Goal: Task Accomplishment & Management: Complete application form

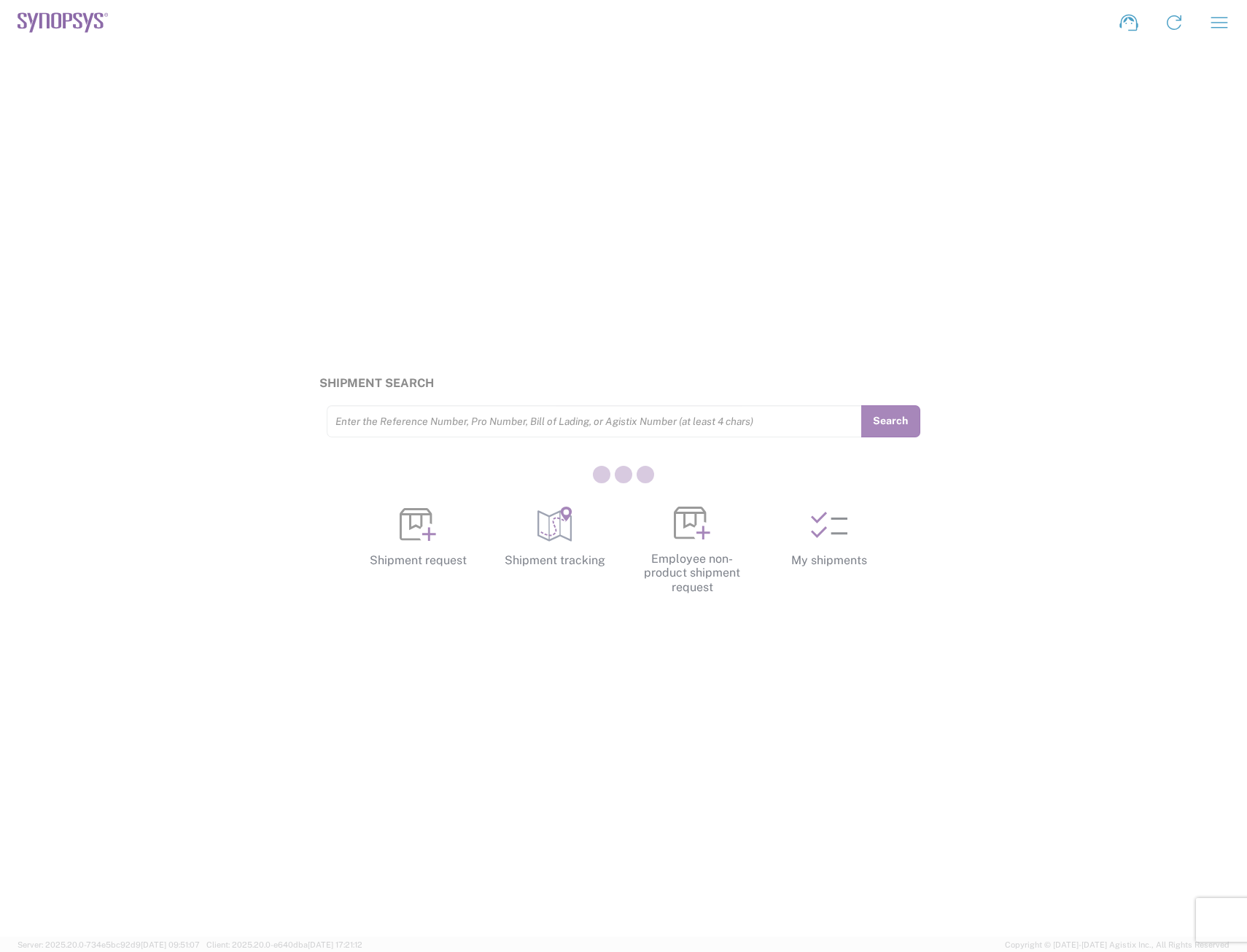
click at [691, 564] on div at bounding box center [624, 476] width 1247 height 952
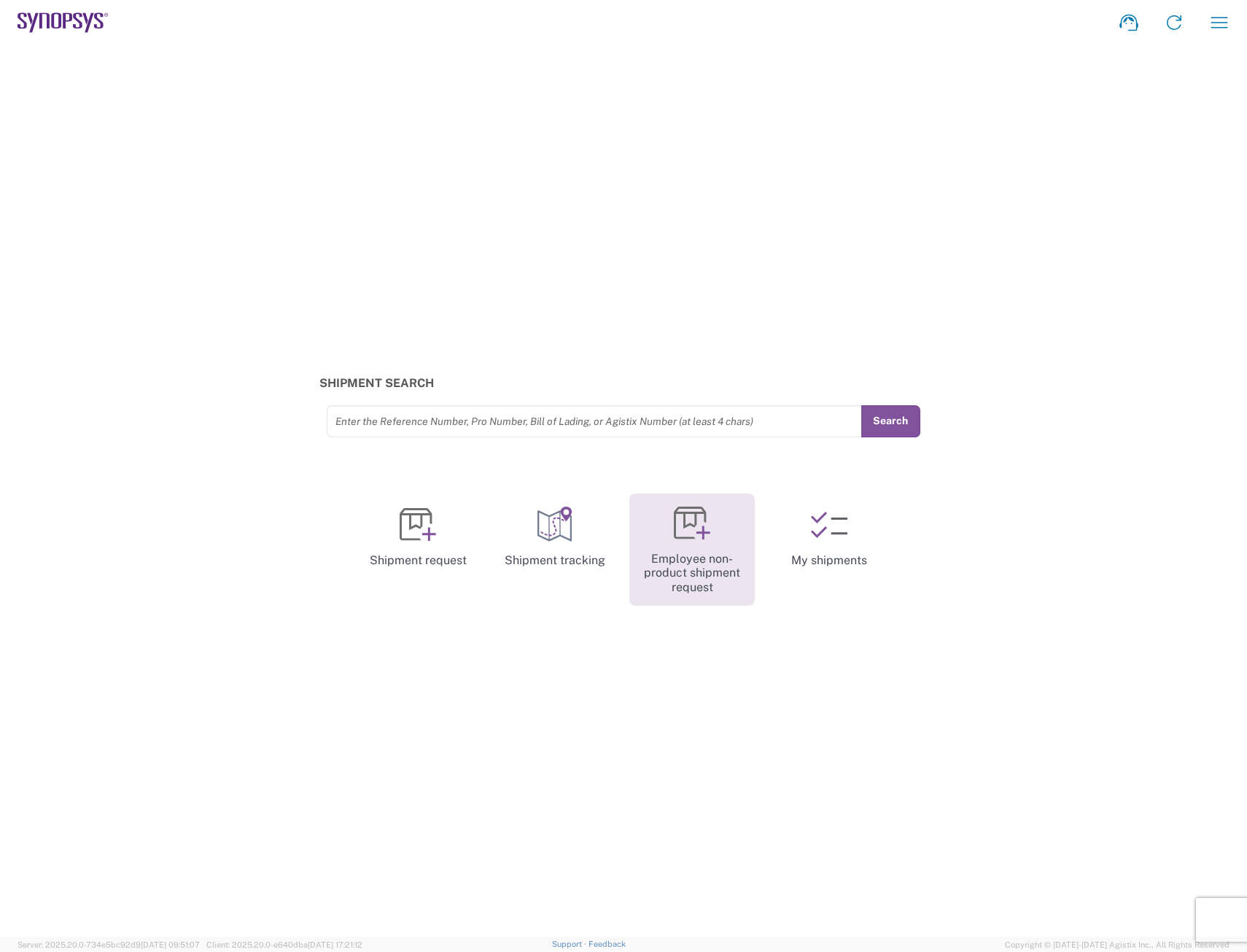
click at [688, 555] on link "Employee non-product shipment request" at bounding box center [692, 550] width 126 height 113
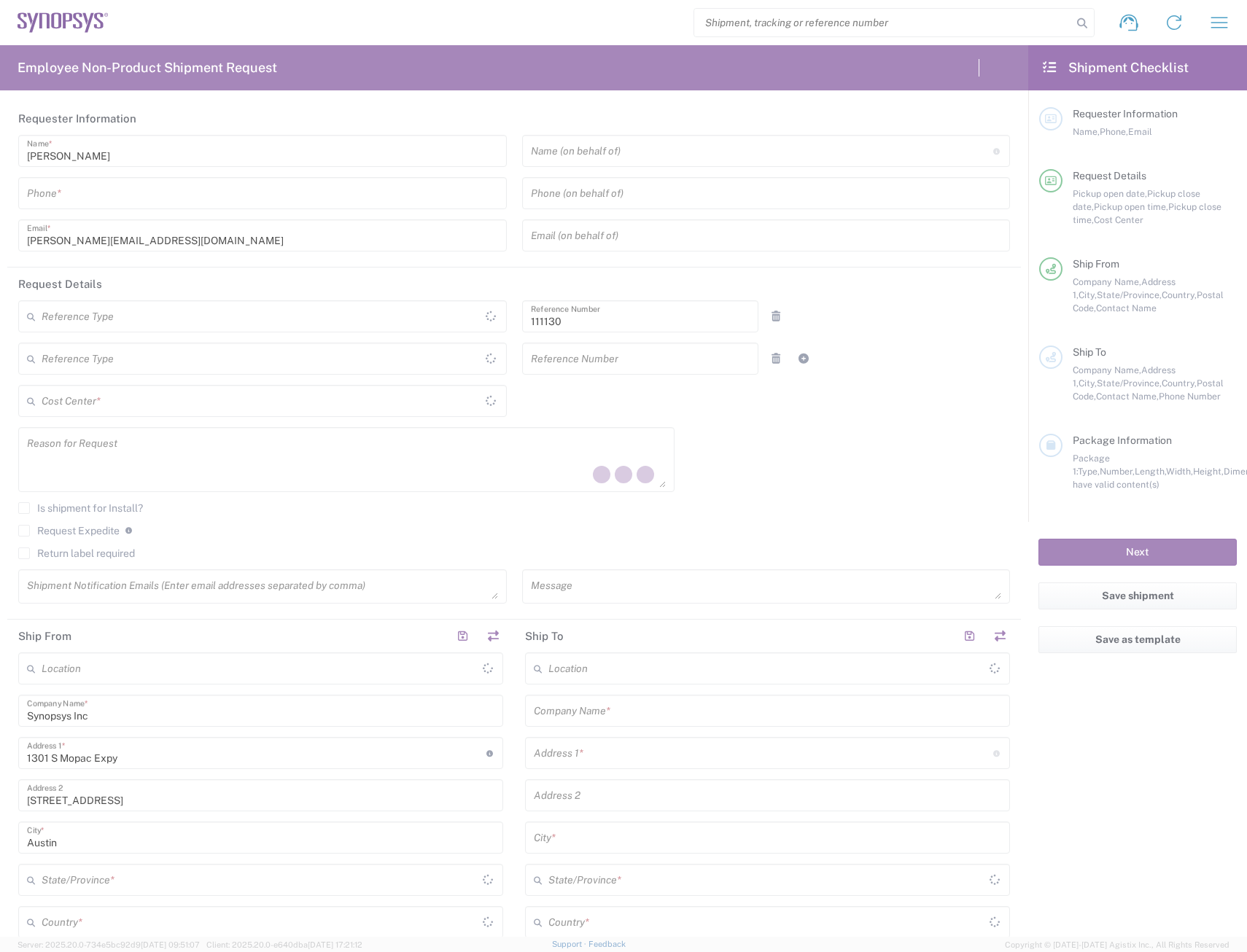
type input "Department"
type input "US01, FAC, Austin 111130"
type input "[US_STATE]"
type input "[GEOGRAPHIC_DATA]"
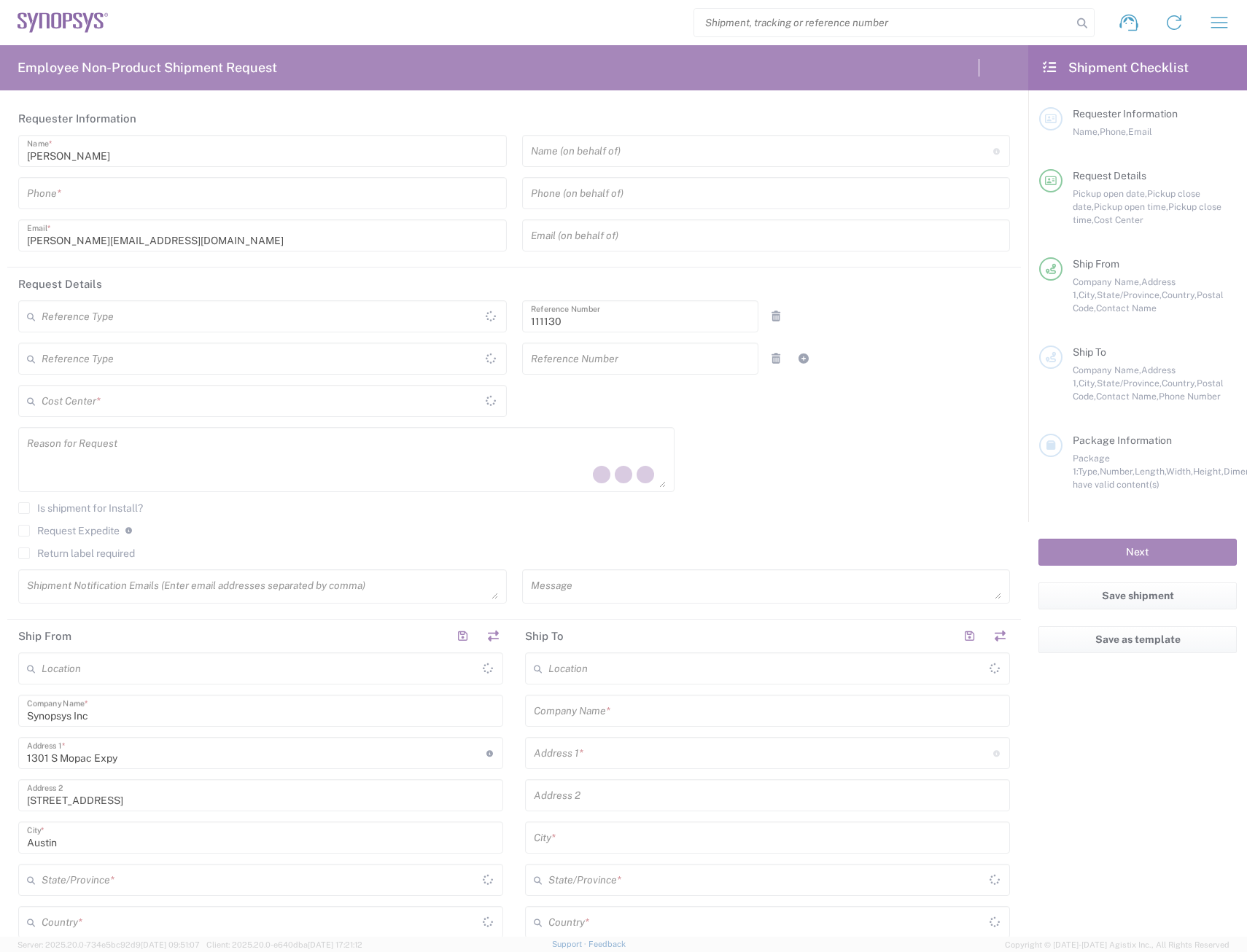
type input "Delivered at Place"
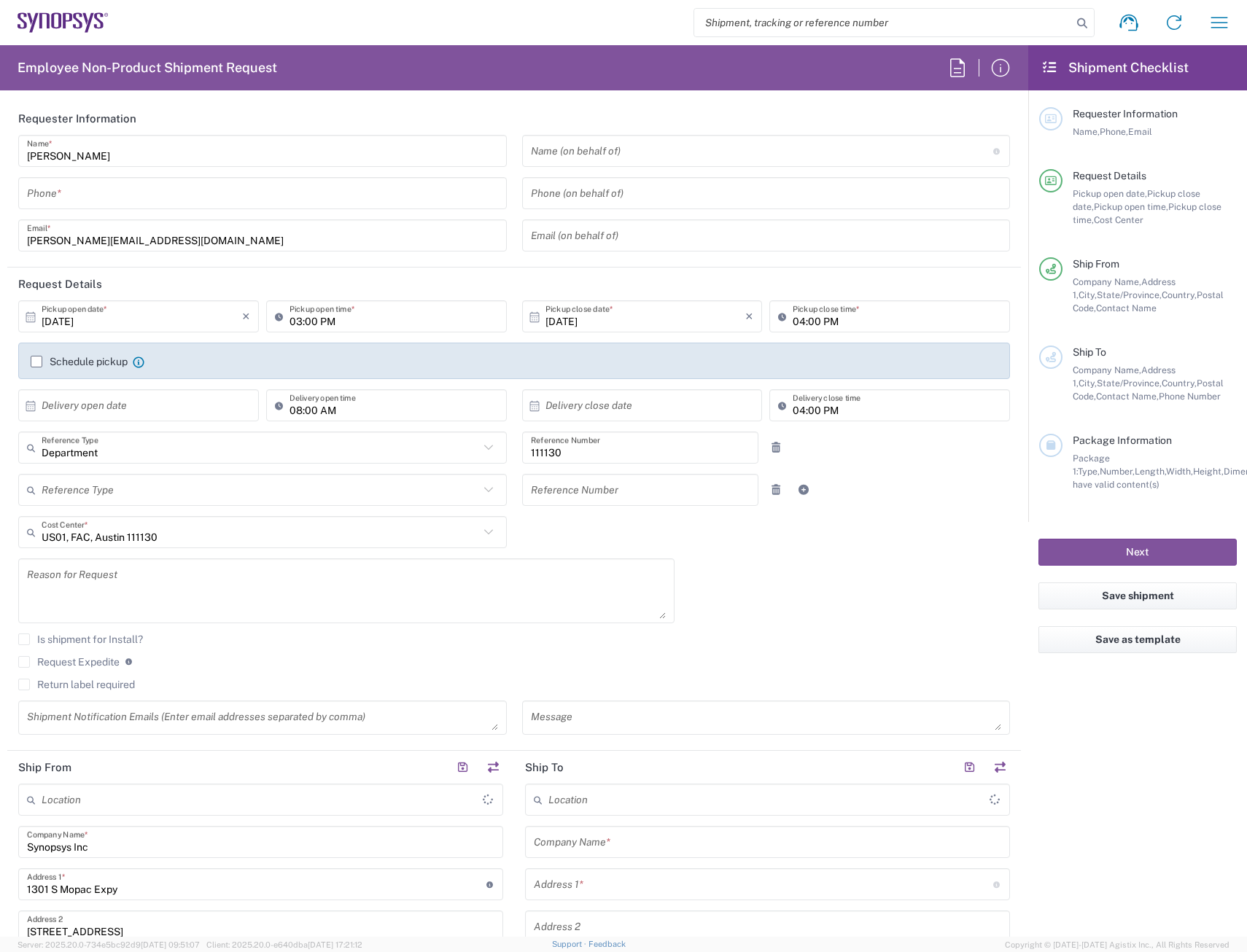
type input "[GEOGRAPHIC_DATA] US26"
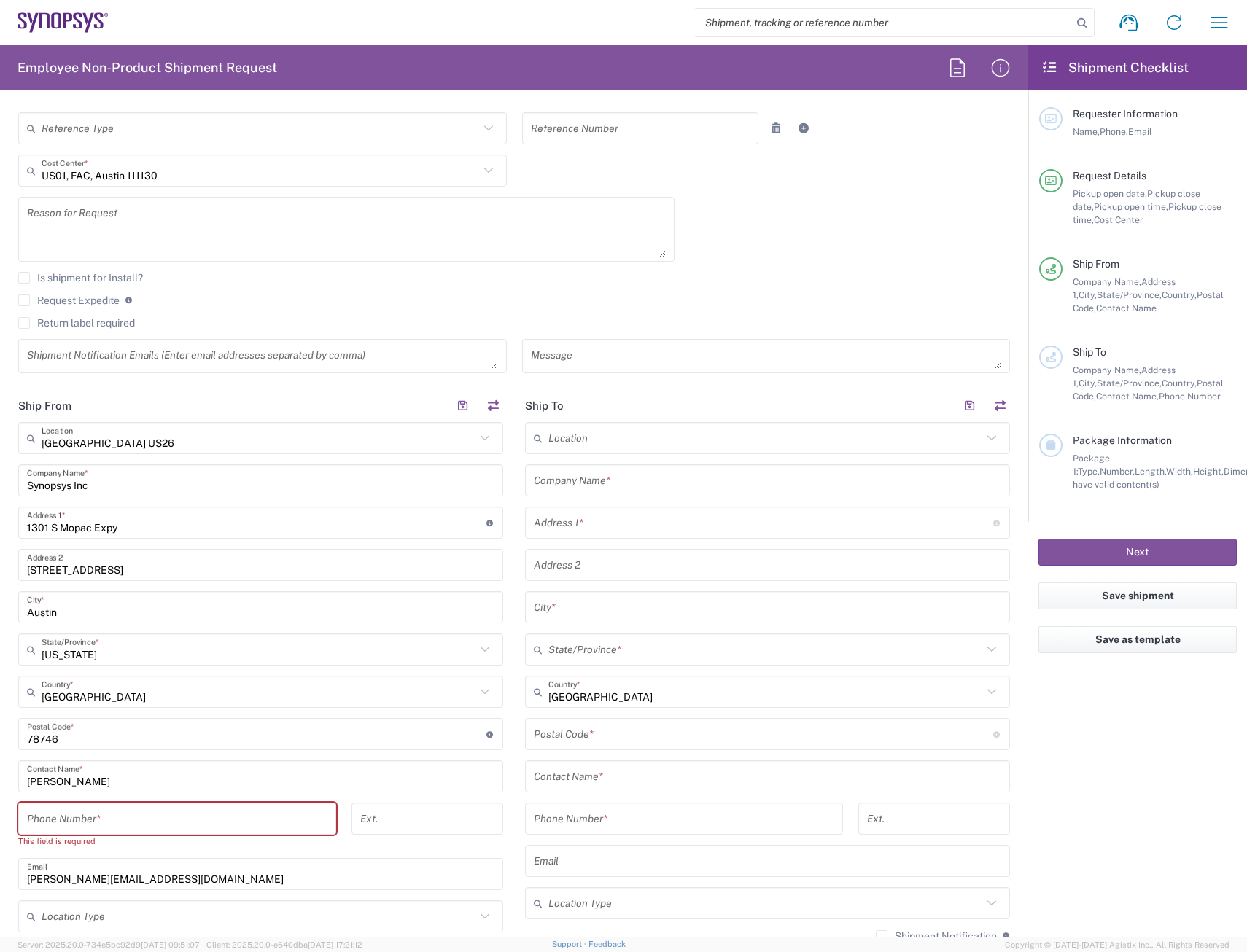
scroll to position [365, 0]
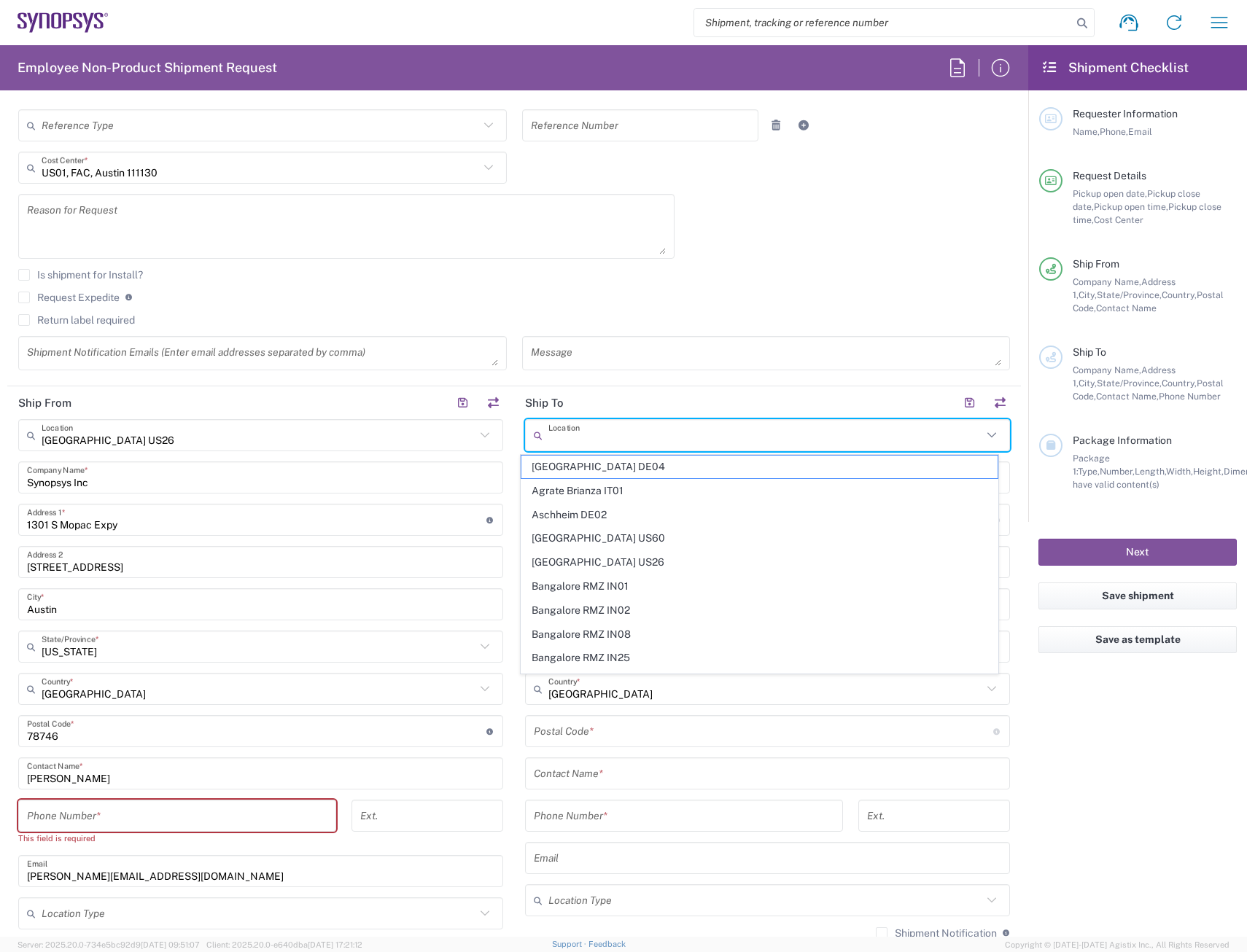
click at [630, 441] on input "text" at bounding box center [765, 435] width 434 height 26
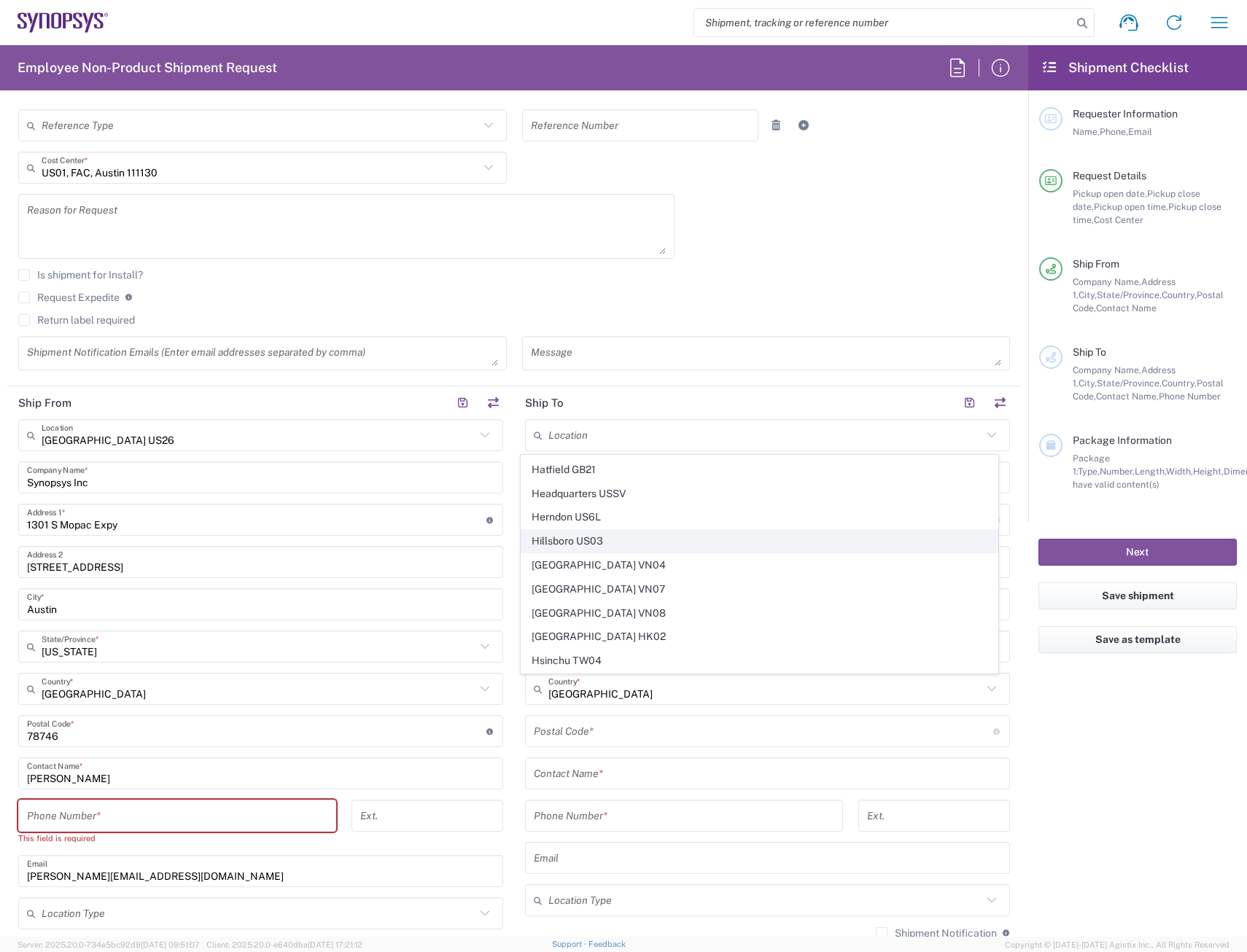
click at [586, 544] on span "Hillsboro US03" at bounding box center [759, 541] width 477 height 22
type input "Hillsboro US03"
type input "Synopsys Inc"
type input "[STREET_ADDRESS][PERSON_NAME]"
type input "Suite 400"
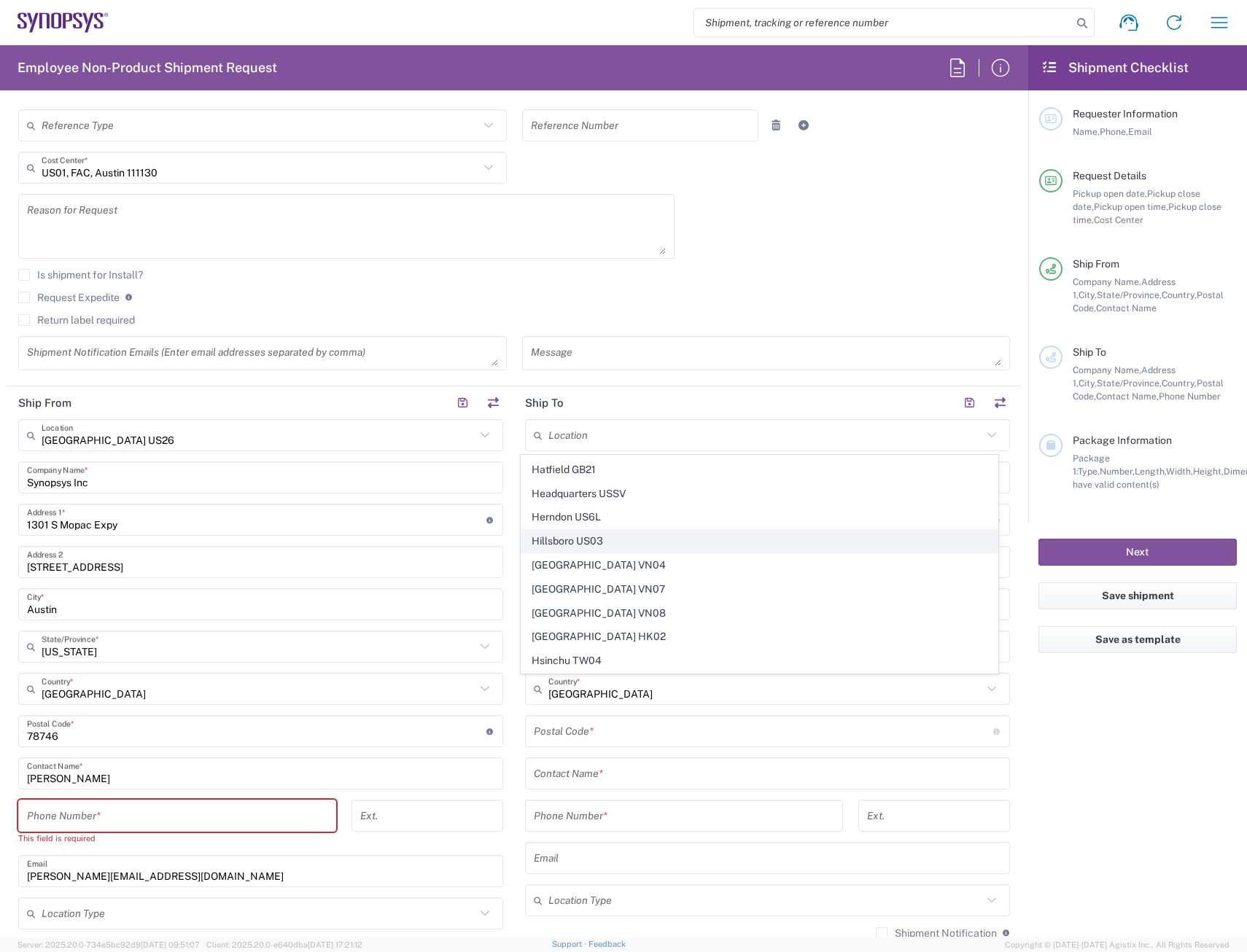
type input "Hillsboro"
type input "[US_STATE]"
type input "97124"
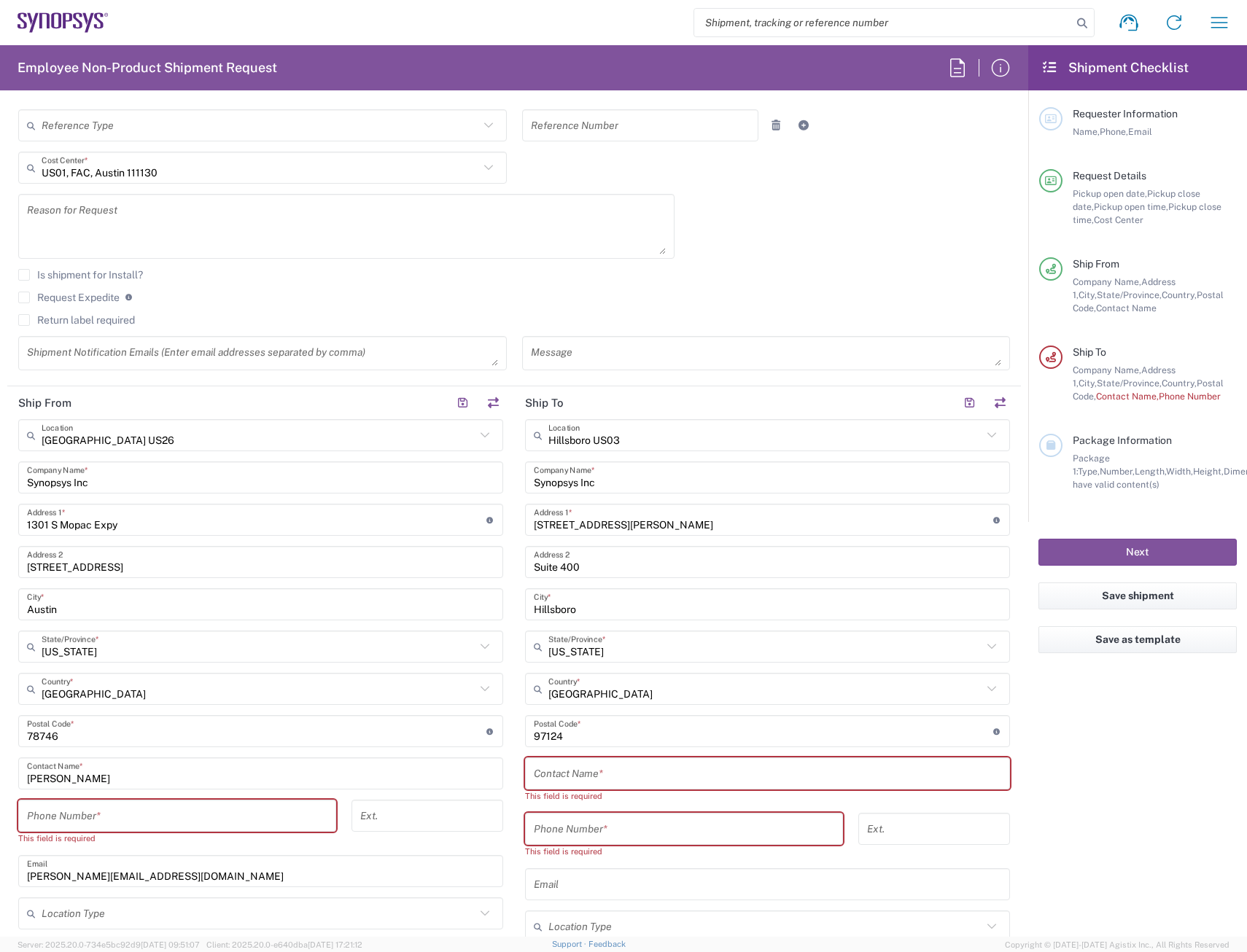
click at [589, 779] on input "text" at bounding box center [767, 774] width 467 height 26
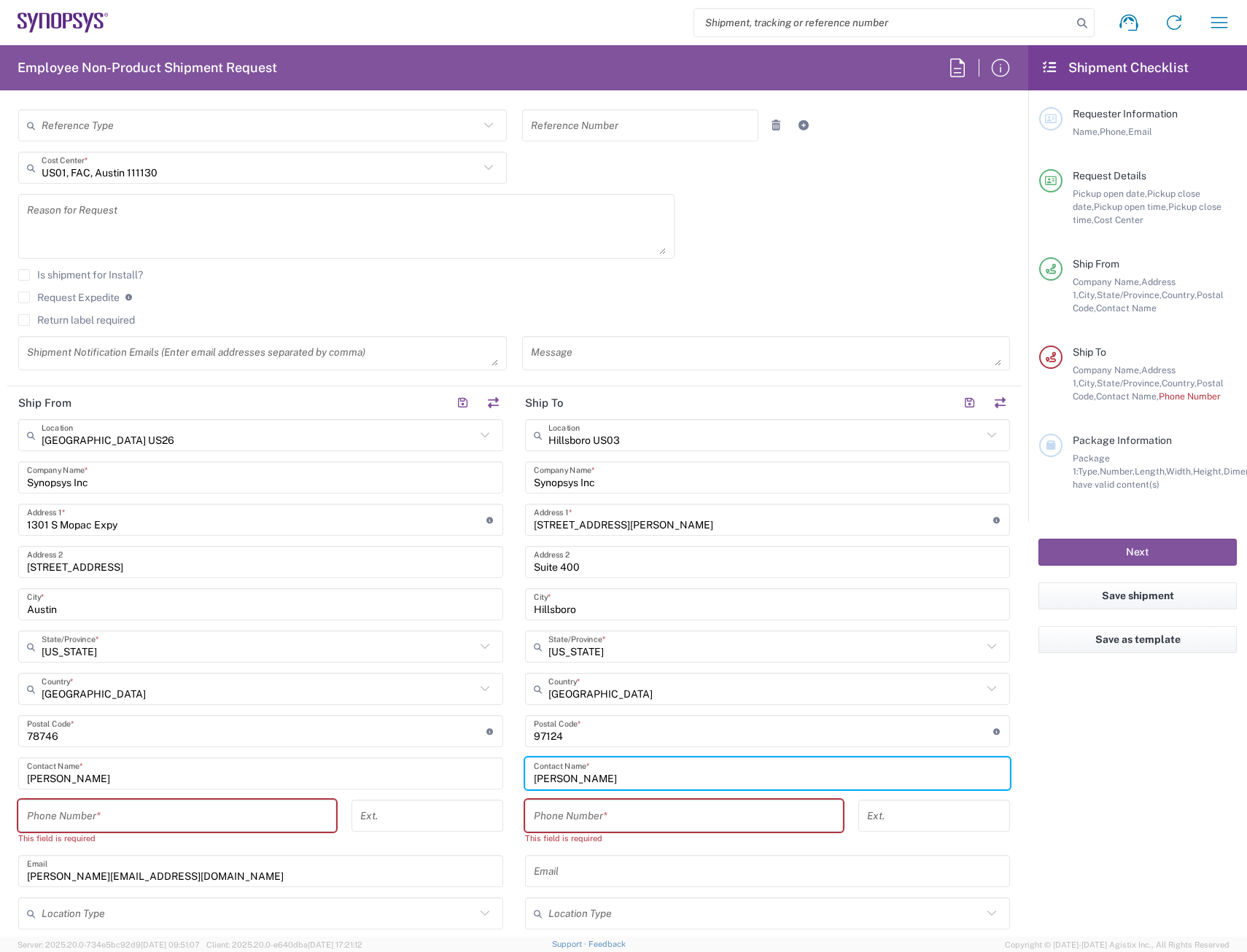
type input "[PERSON_NAME]"
click at [623, 825] on input "tel" at bounding box center [684, 816] width 301 height 26
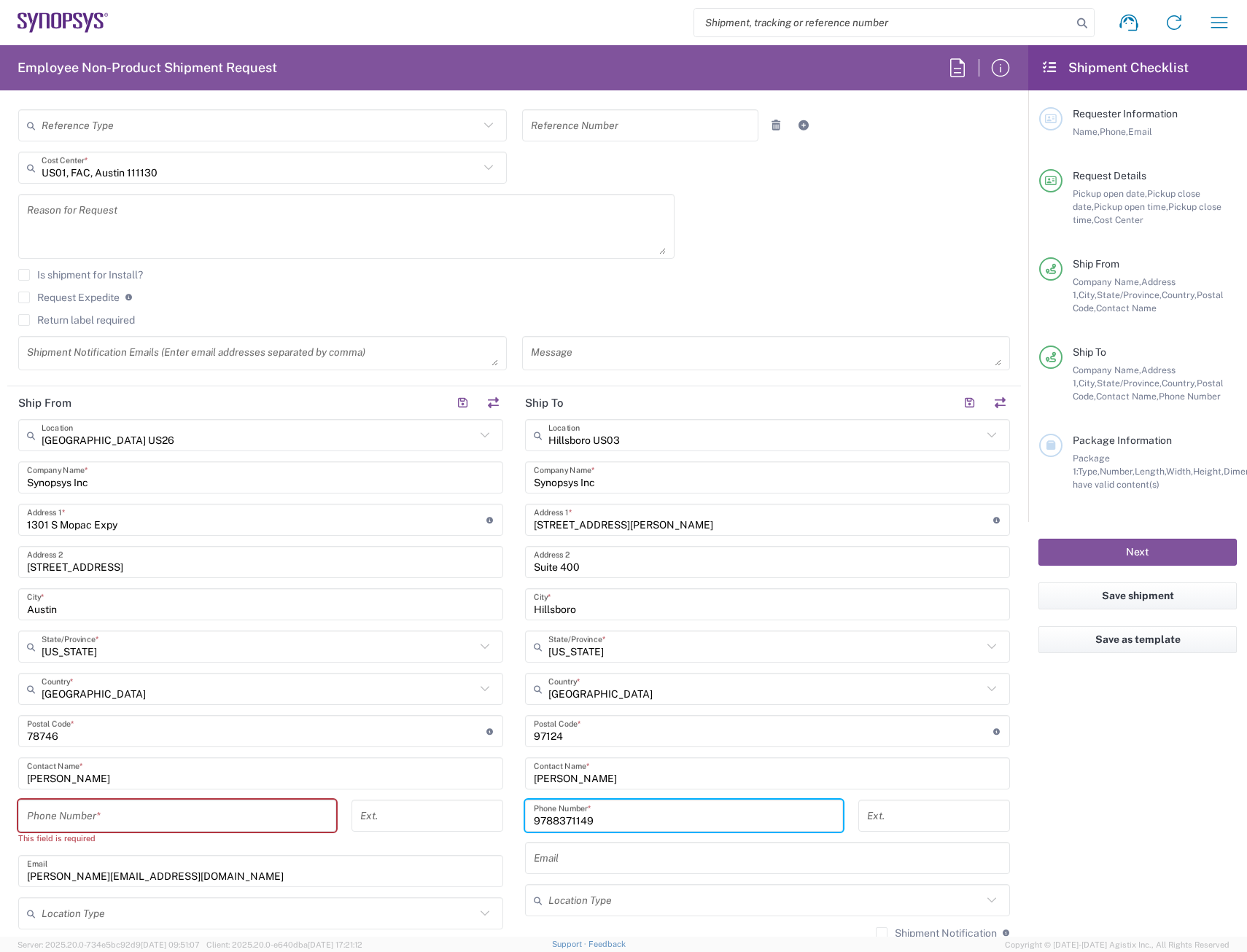
type input "9788371149"
click at [205, 821] on input "tel" at bounding box center [178, 816] width 301 height 26
type input "5125677093"
type input "[PERSON_NAME][EMAIL_ADDRESS][DOMAIN_NAME]"
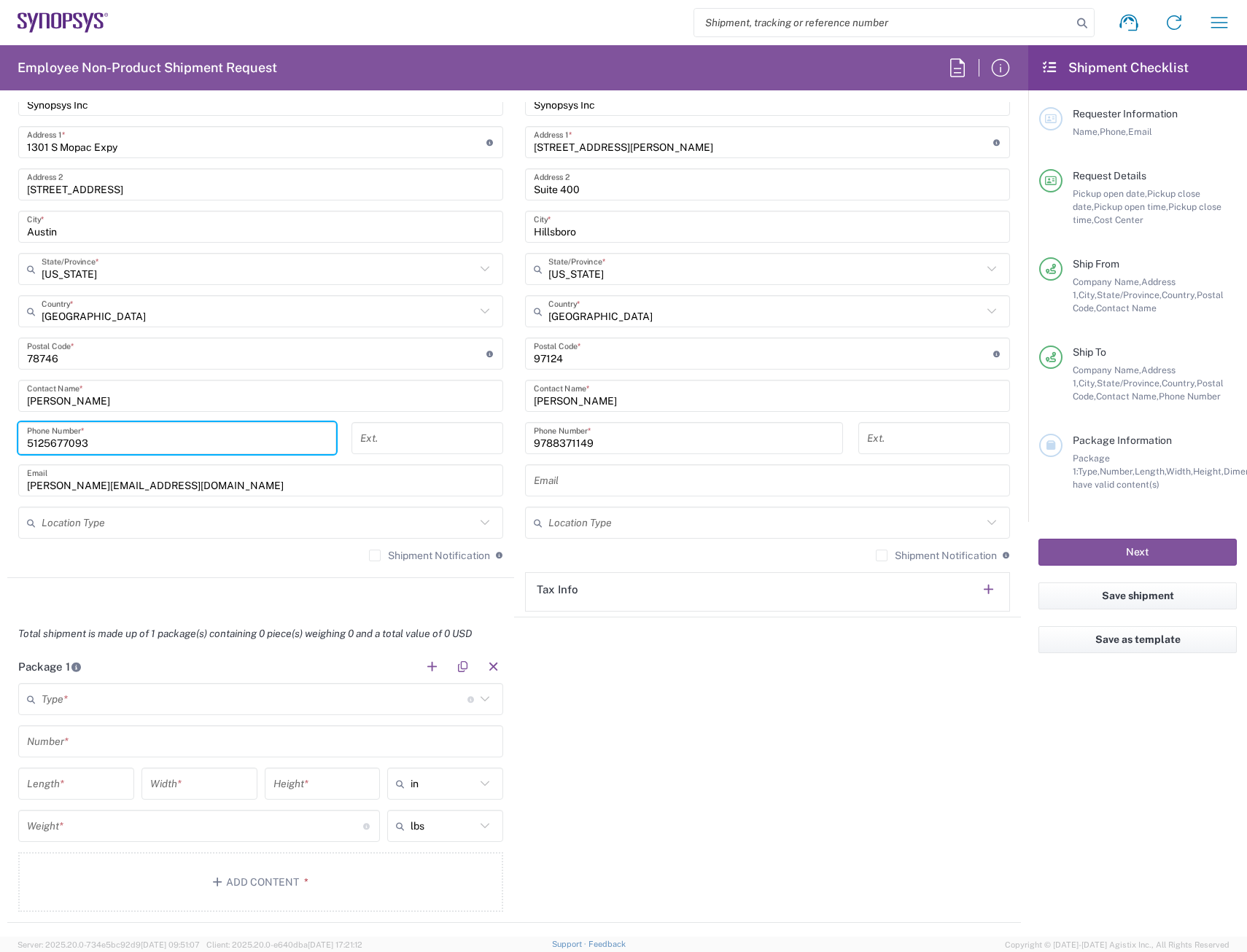
scroll to position [874, 0]
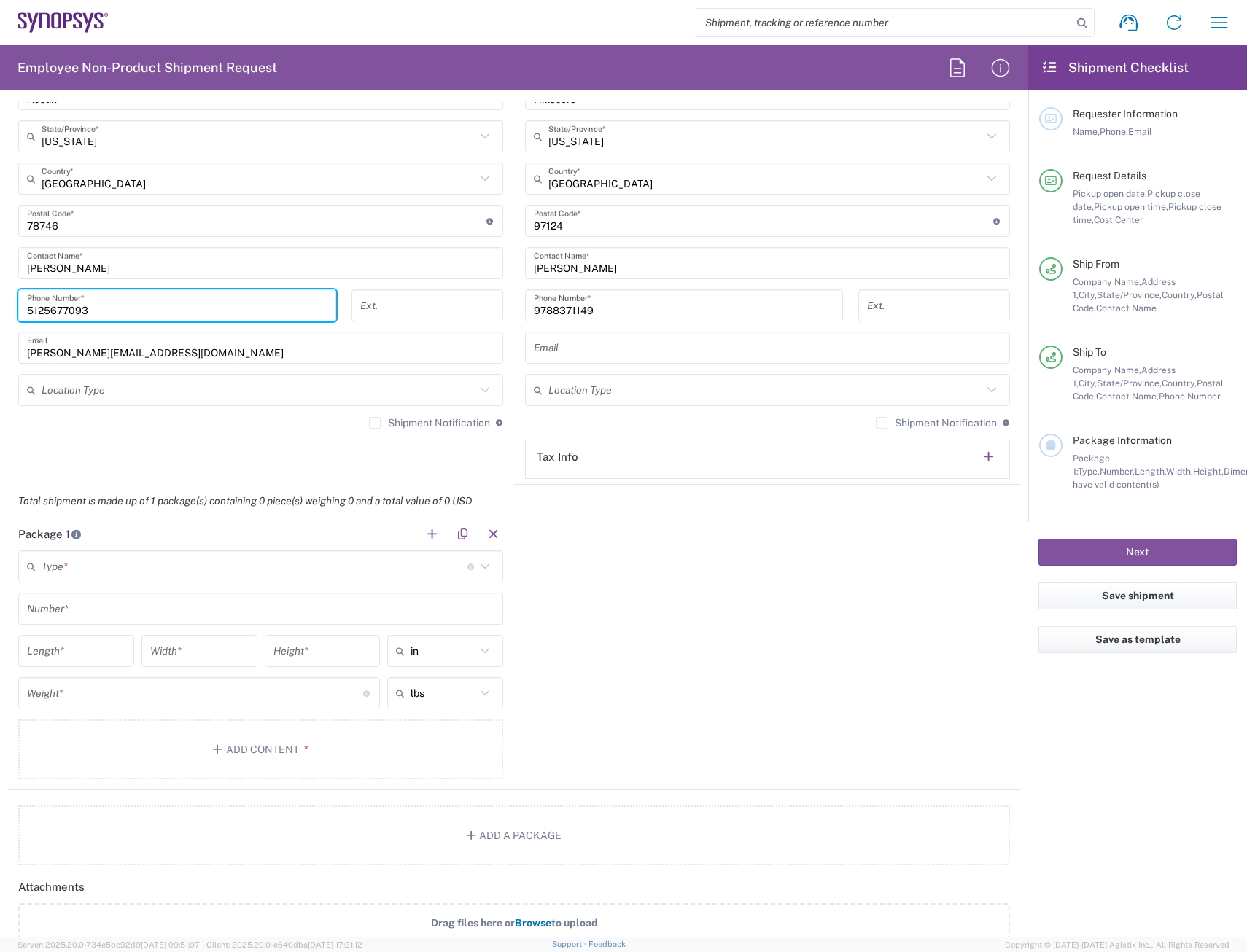
click at [130, 576] on input "text" at bounding box center [255, 567] width 426 height 26
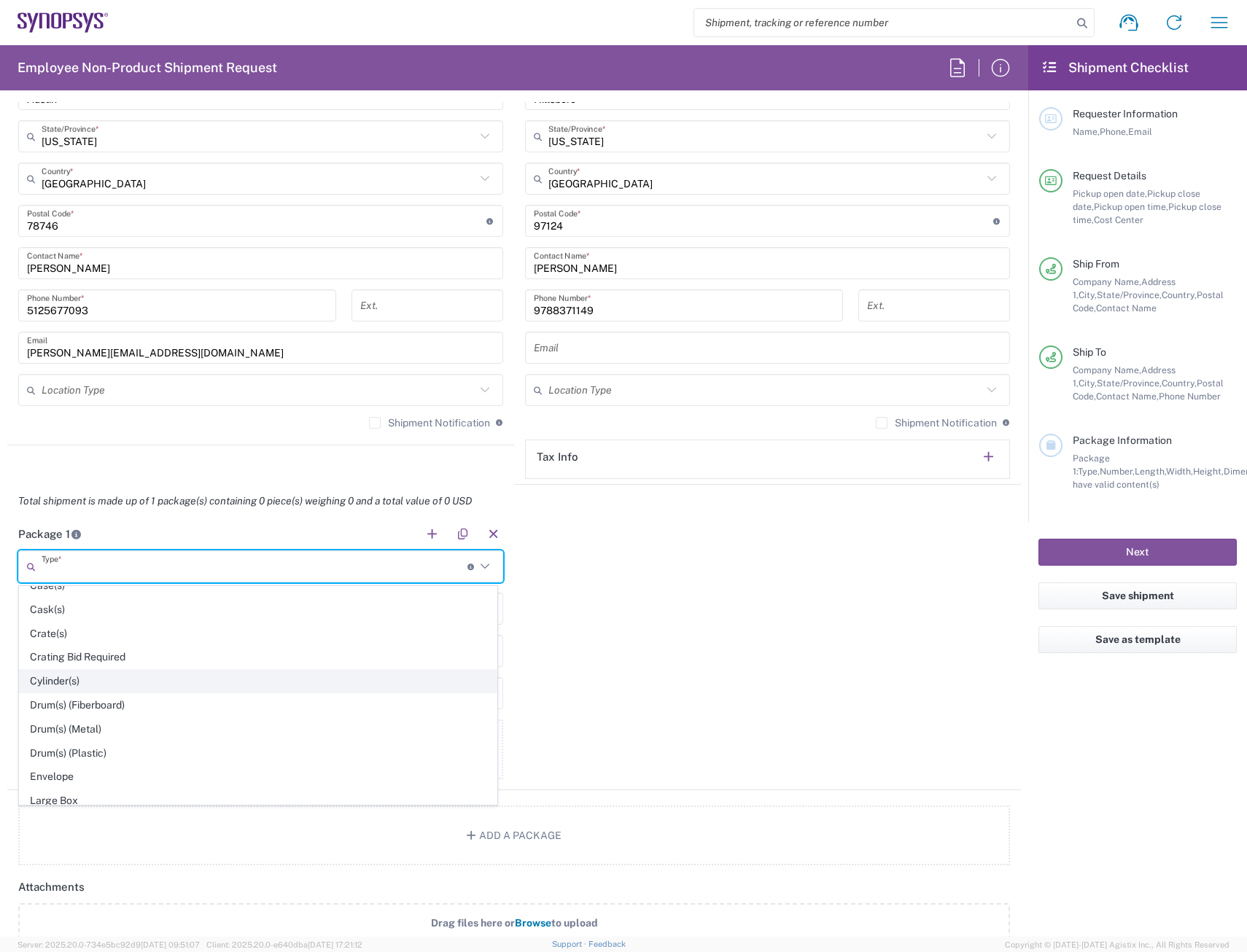
scroll to position [365, 0]
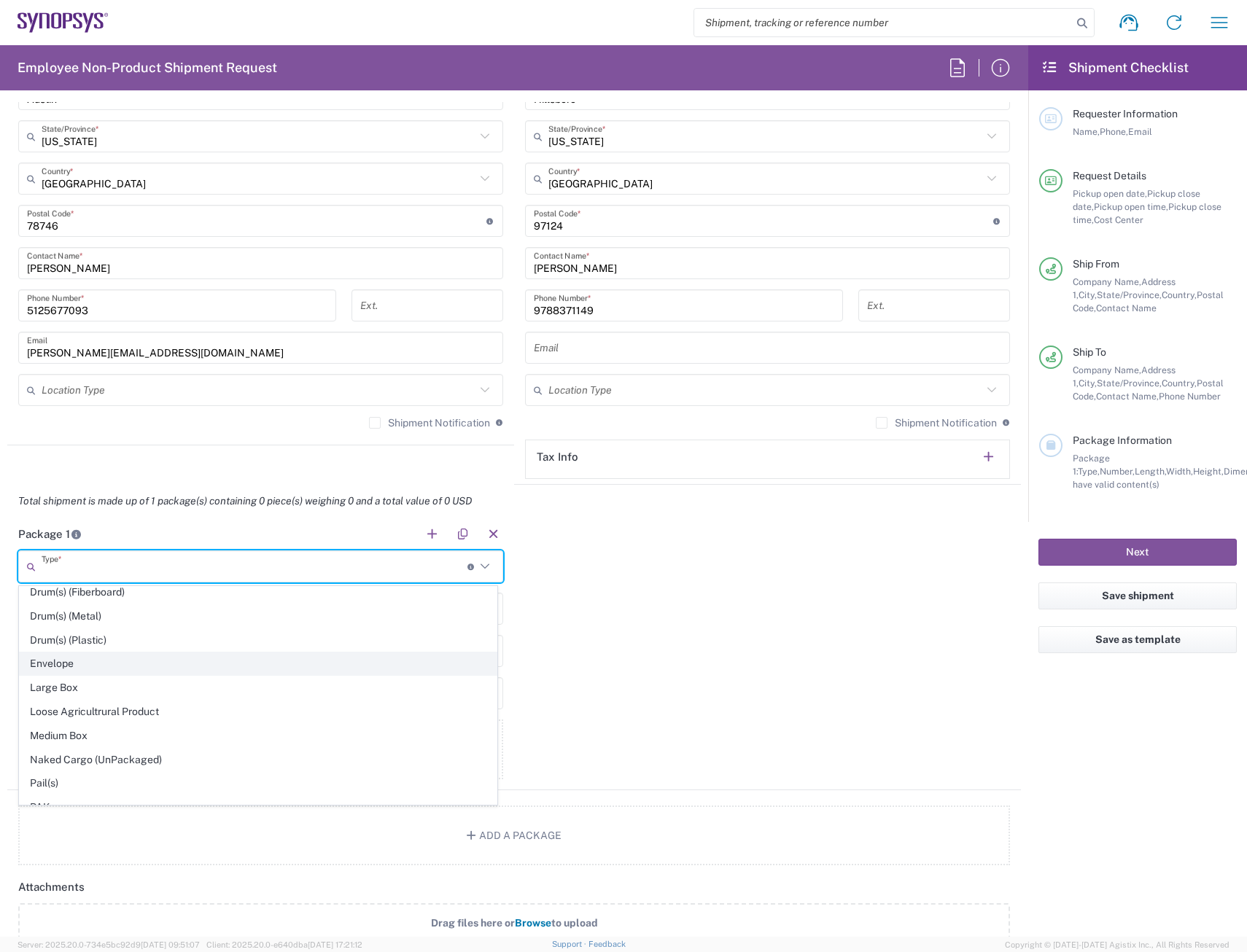
click at [67, 673] on span "Envelope" at bounding box center [258, 663] width 477 height 22
type input "Envelope"
type input "1"
type input "9.5"
type input "12.5"
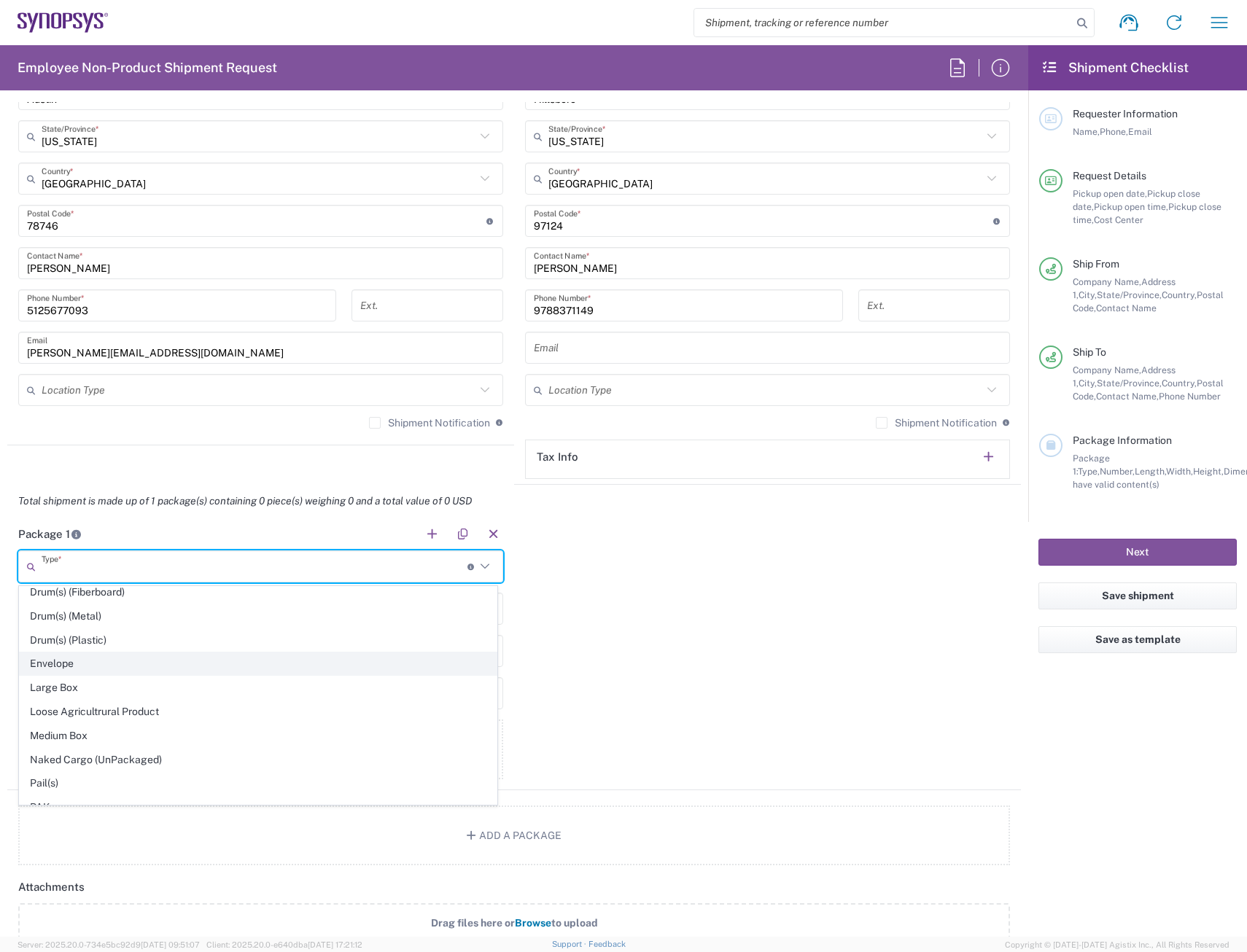
type input "0.25"
type input "1"
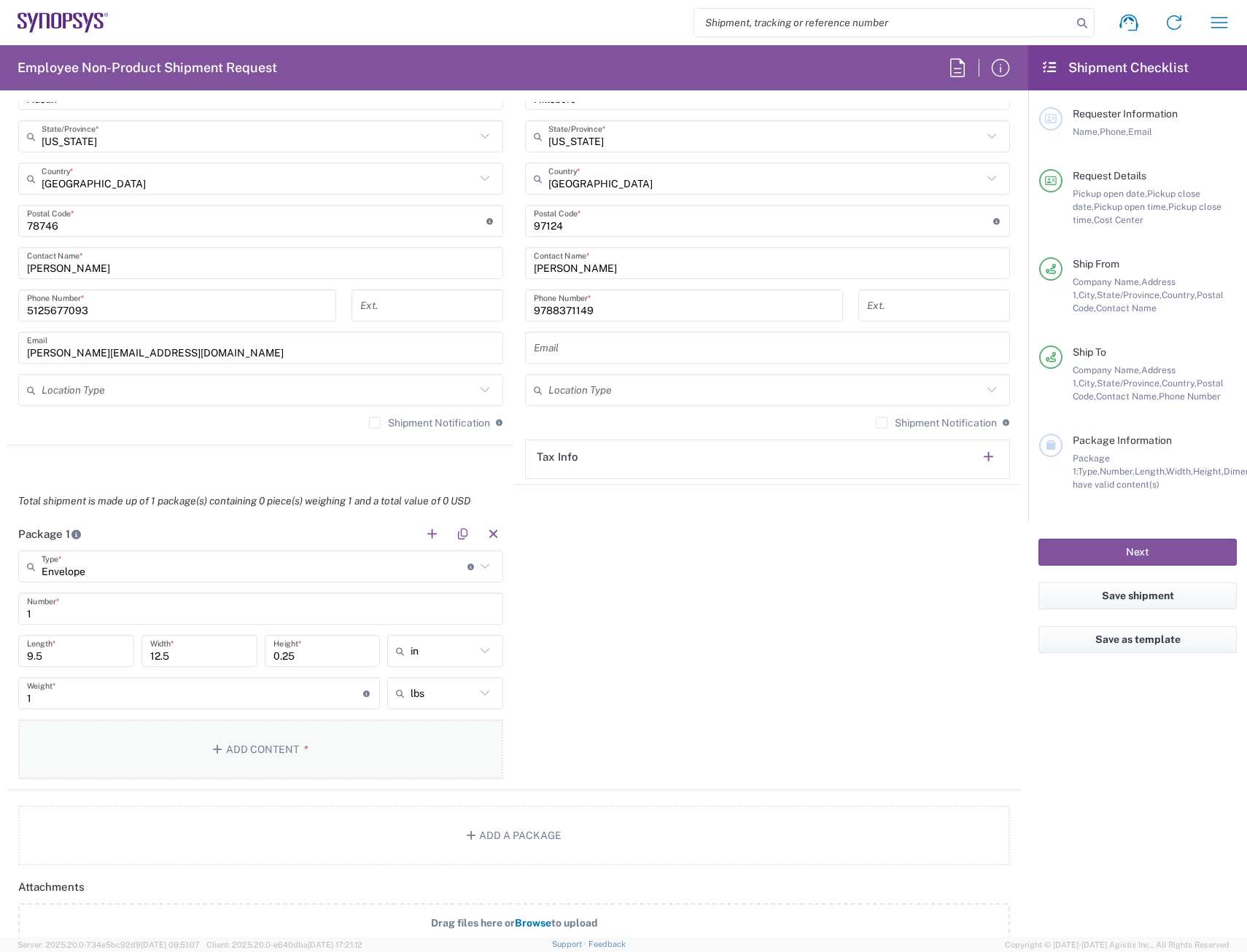
click at [122, 752] on button "Add Content *" at bounding box center [261, 750] width 485 height 60
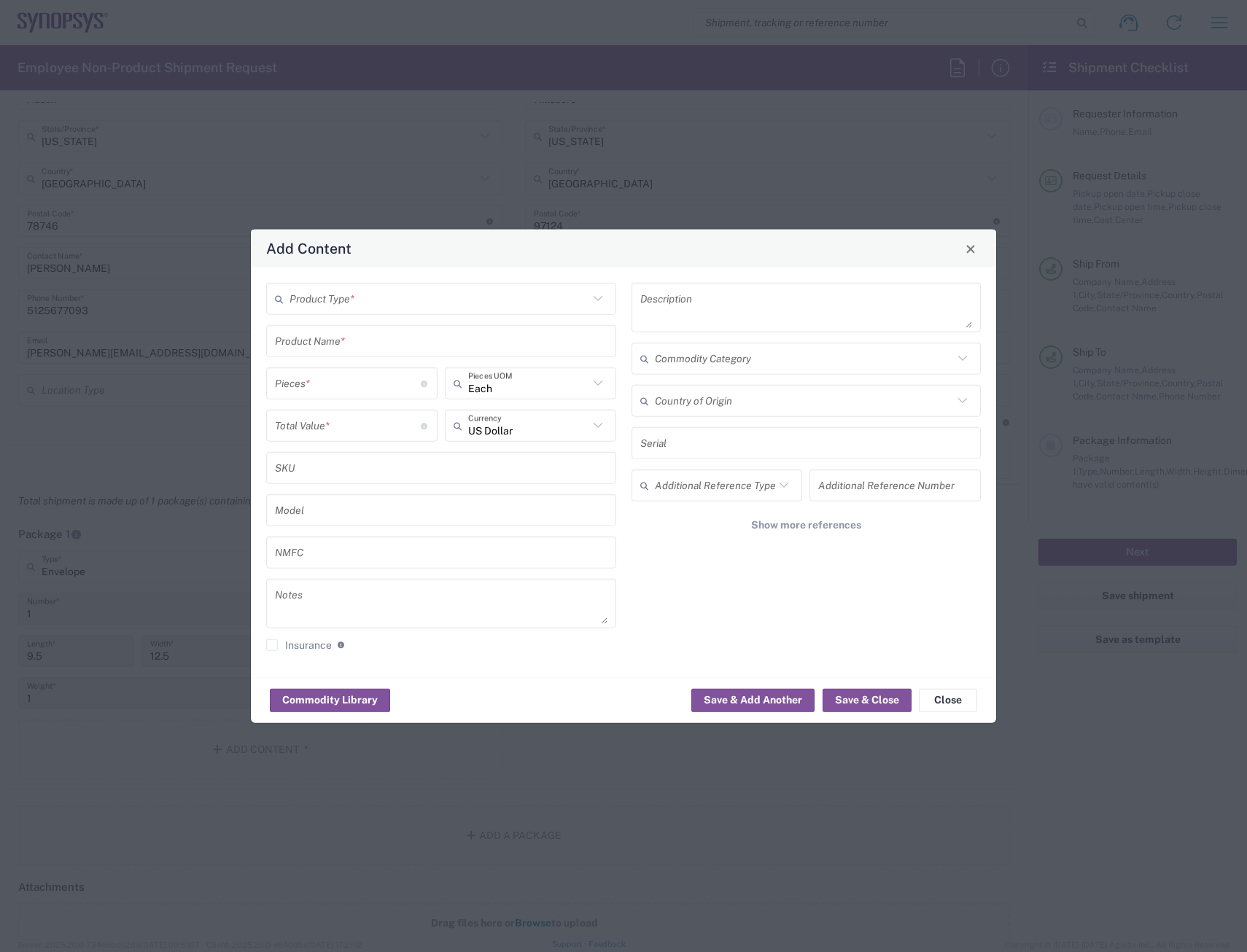
click at [368, 316] on div "Product Type * Product Name * Pieces * Number of pieces inside all the packages…" at bounding box center [442, 472] width 366 height 379
click at [370, 313] on div "Product Type *" at bounding box center [442, 299] width 350 height 32
click at [376, 288] on input "text" at bounding box center [439, 299] width 299 height 26
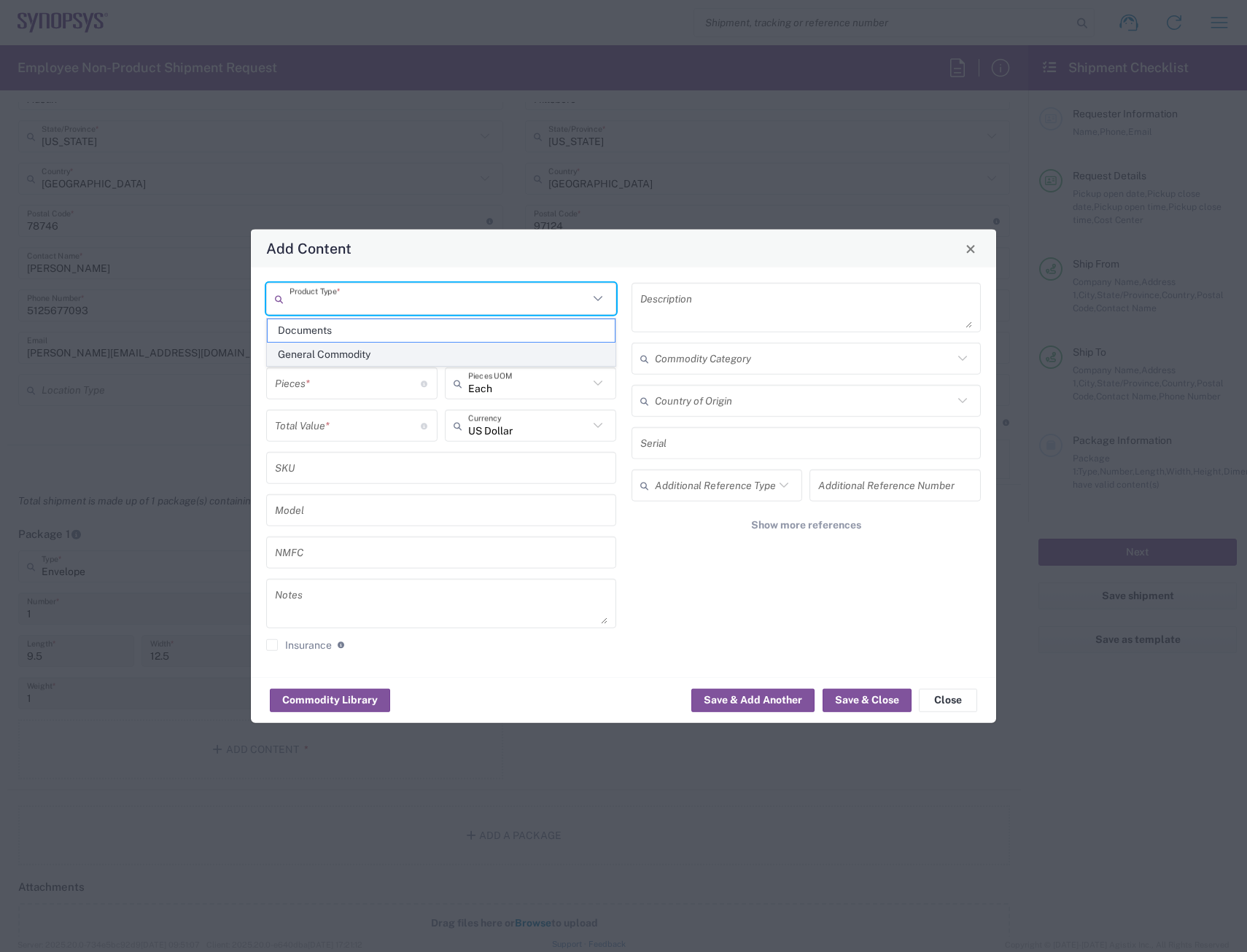
click at [332, 351] on span "General Commodity" at bounding box center [441, 354] width 347 height 22
type input "General Commodity"
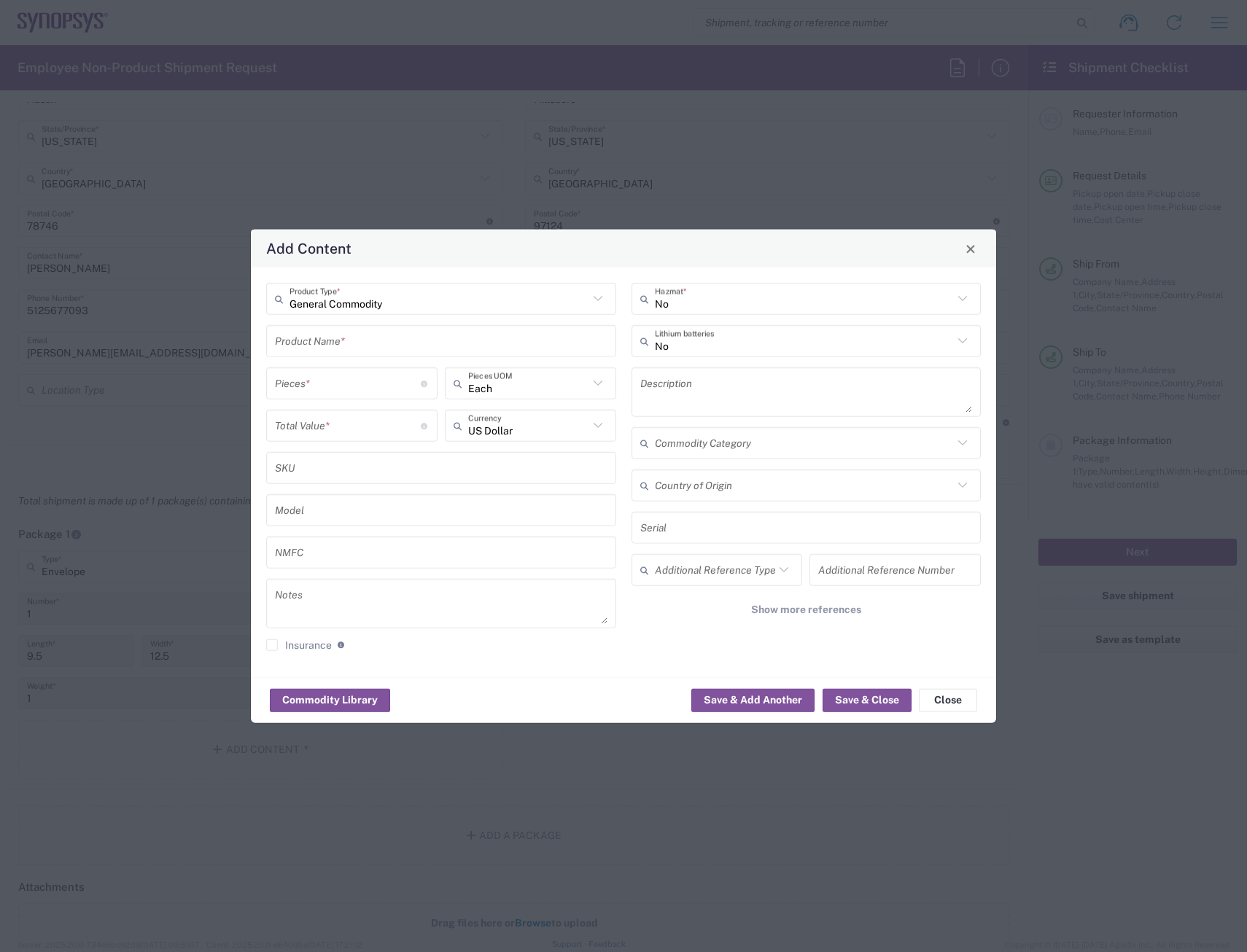
click at [333, 348] on input "text" at bounding box center [441, 341] width 332 height 26
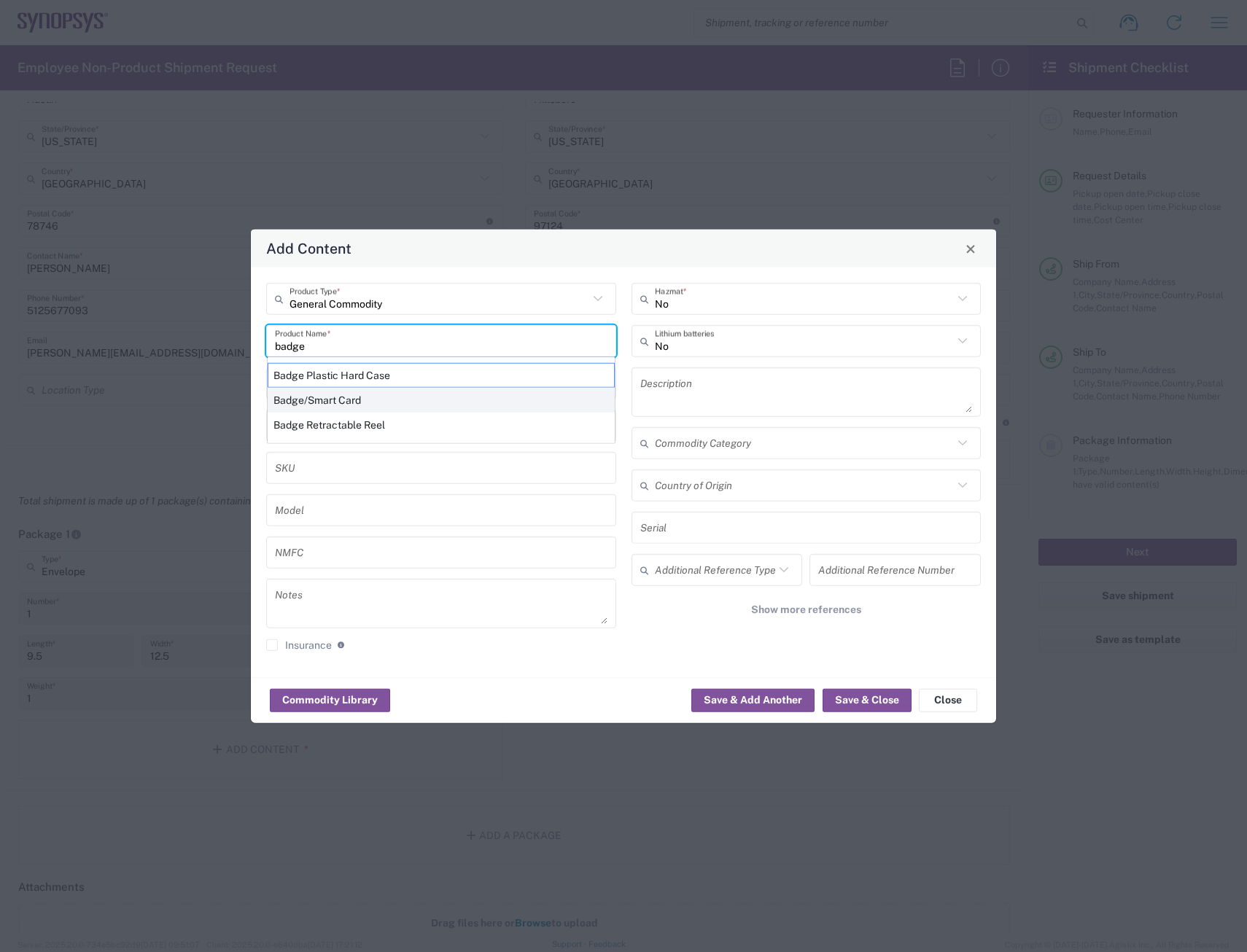
click at [354, 397] on div "Badge/Smart Card" at bounding box center [441, 400] width 347 height 25
type input "Badge/Smart Card"
type input "10.15"
type textarea "Badge/Smart Card"
type input "[GEOGRAPHIC_DATA]"
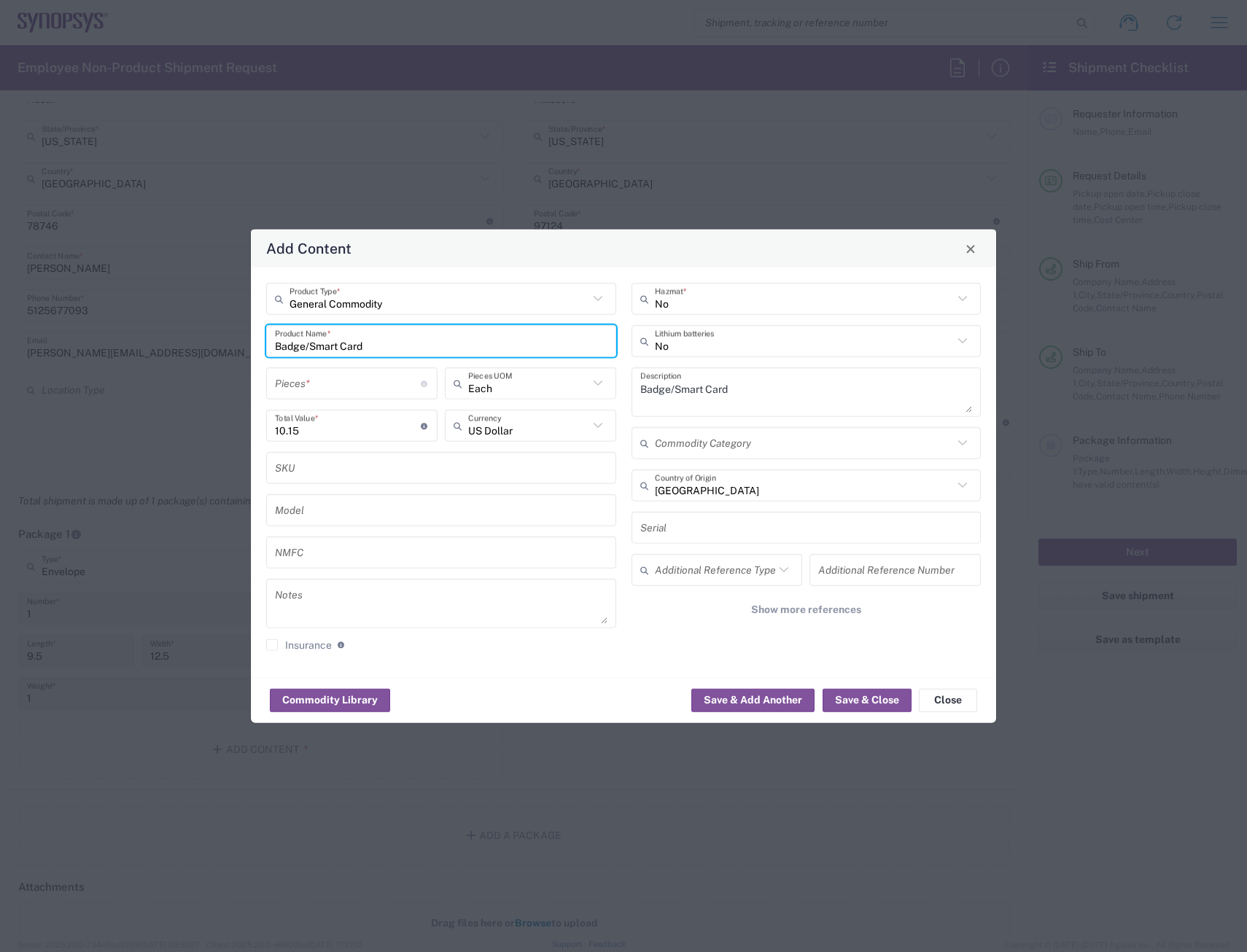
click at [319, 380] on input "number" at bounding box center [348, 383] width 146 height 26
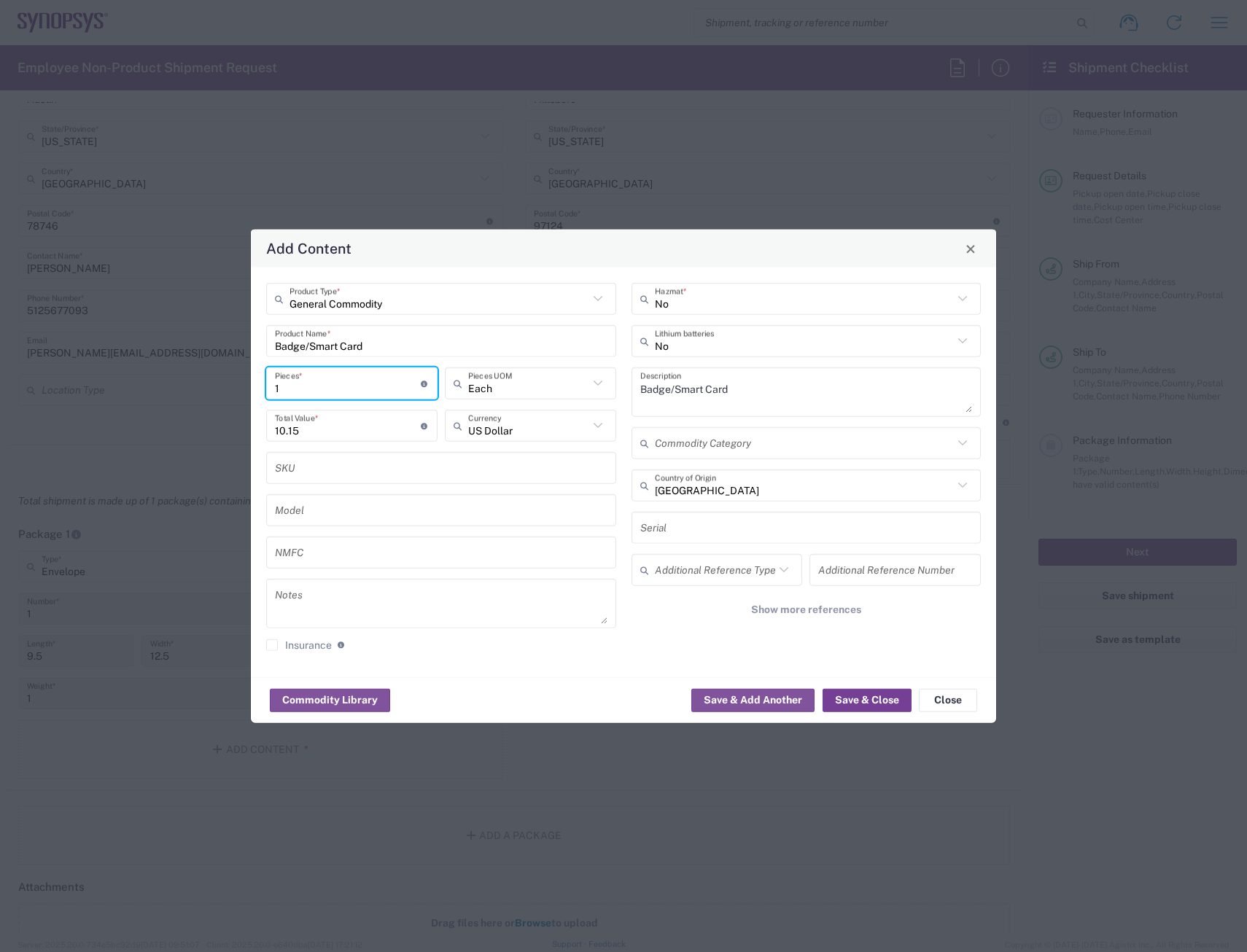
type input "1"
click at [878, 708] on button "Save & Close" at bounding box center [867, 699] width 89 height 23
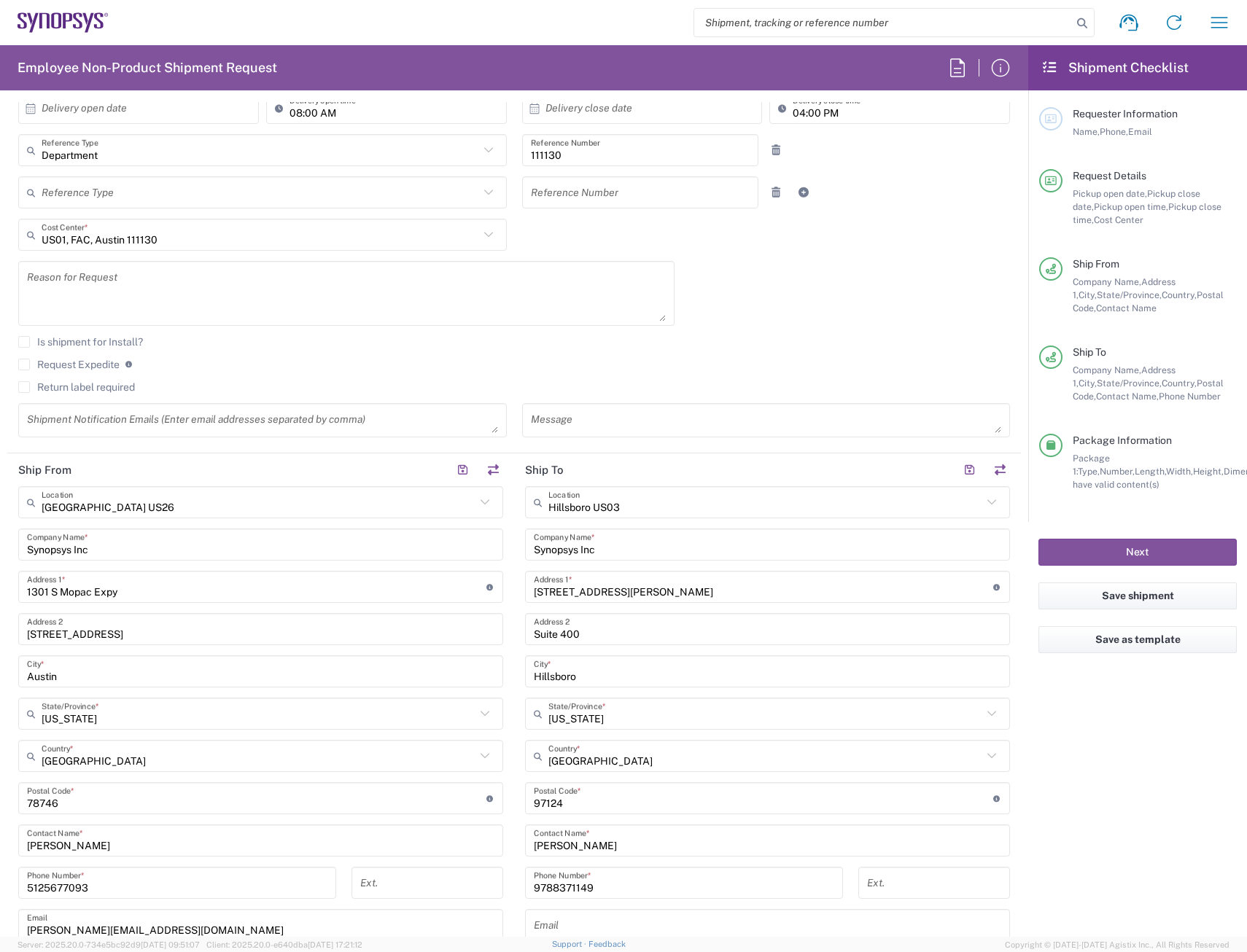
scroll to position [291, 0]
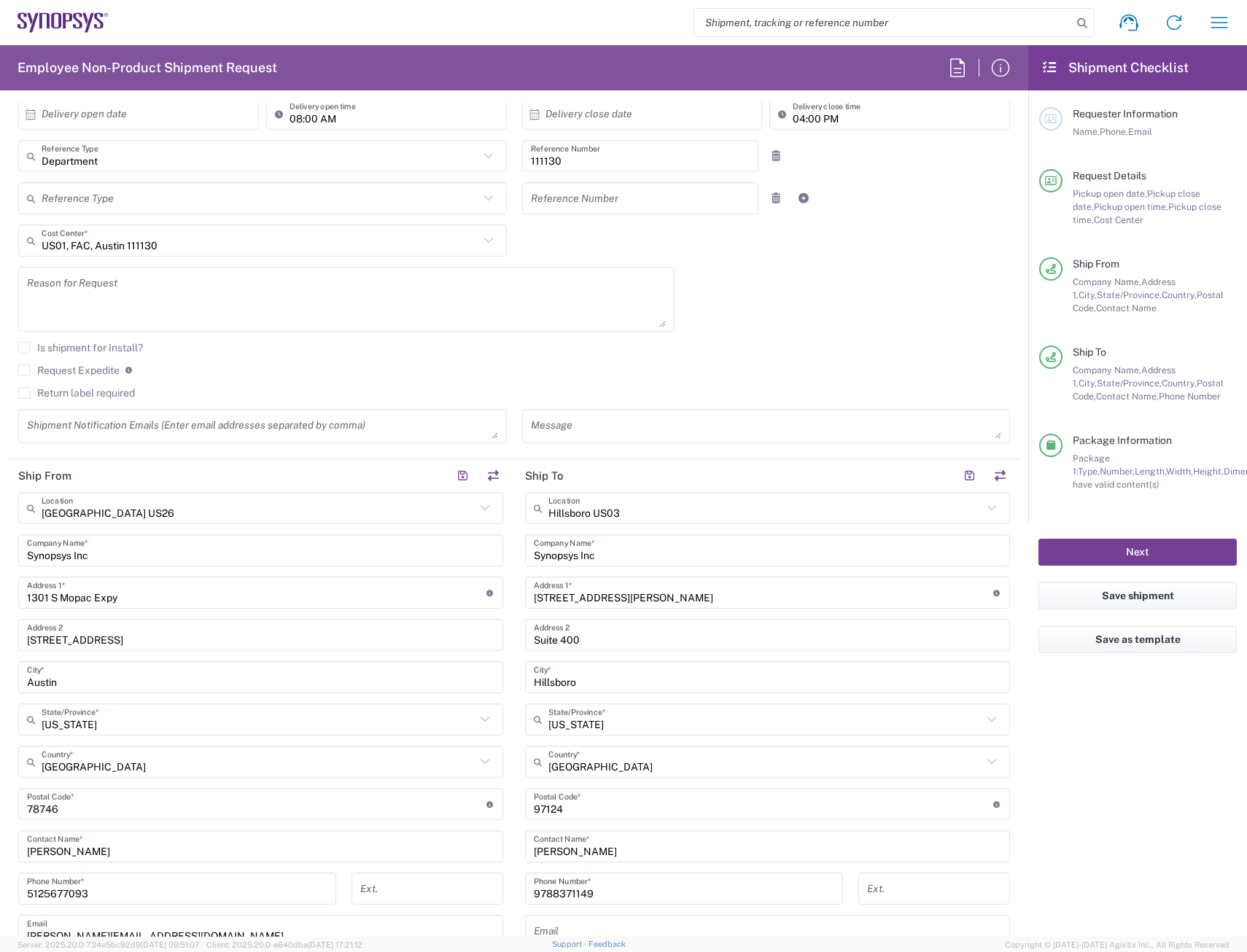
click at [1124, 554] on button "Next" at bounding box center [1138, 552] width 198 height 27
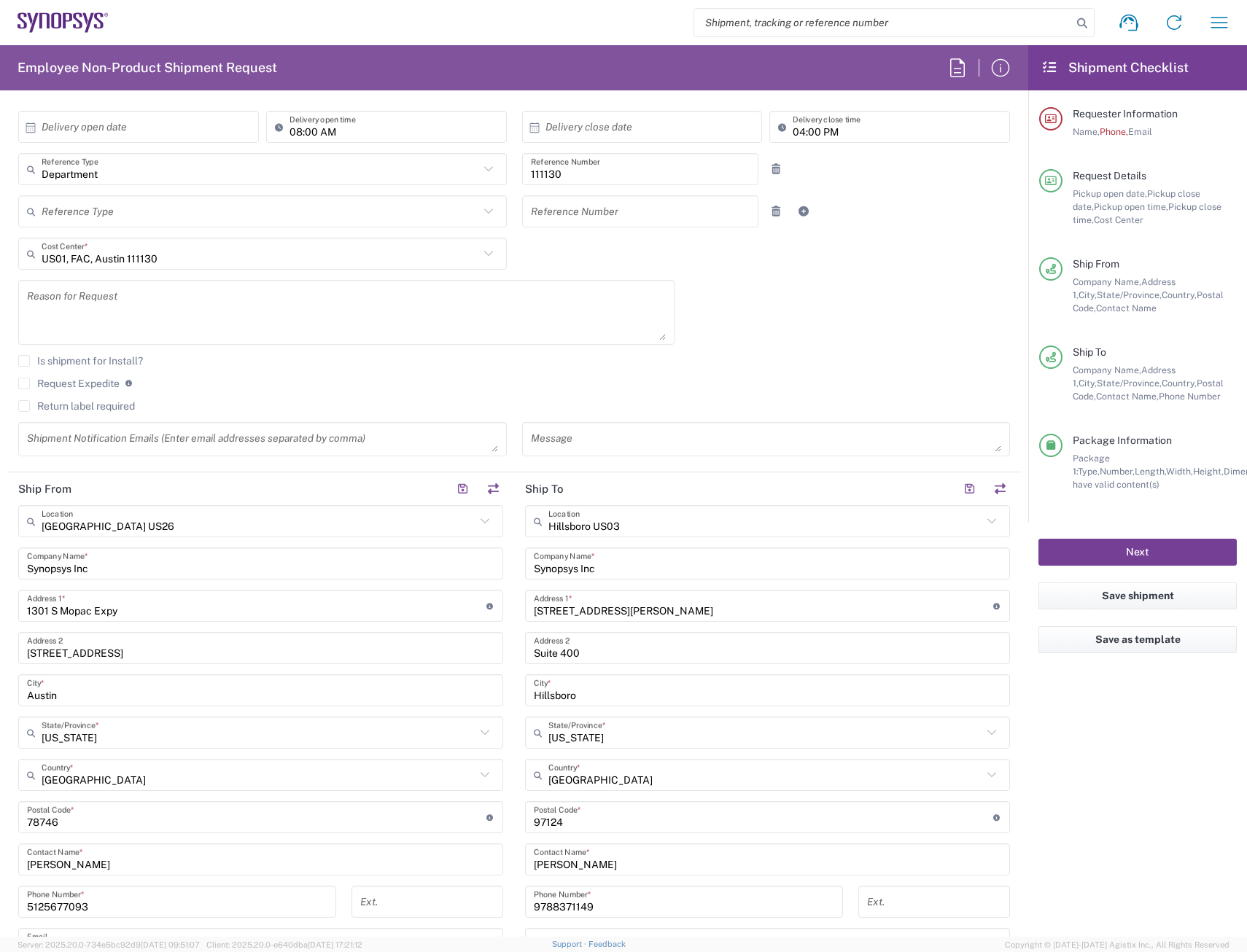
scroll to position [305, 0]
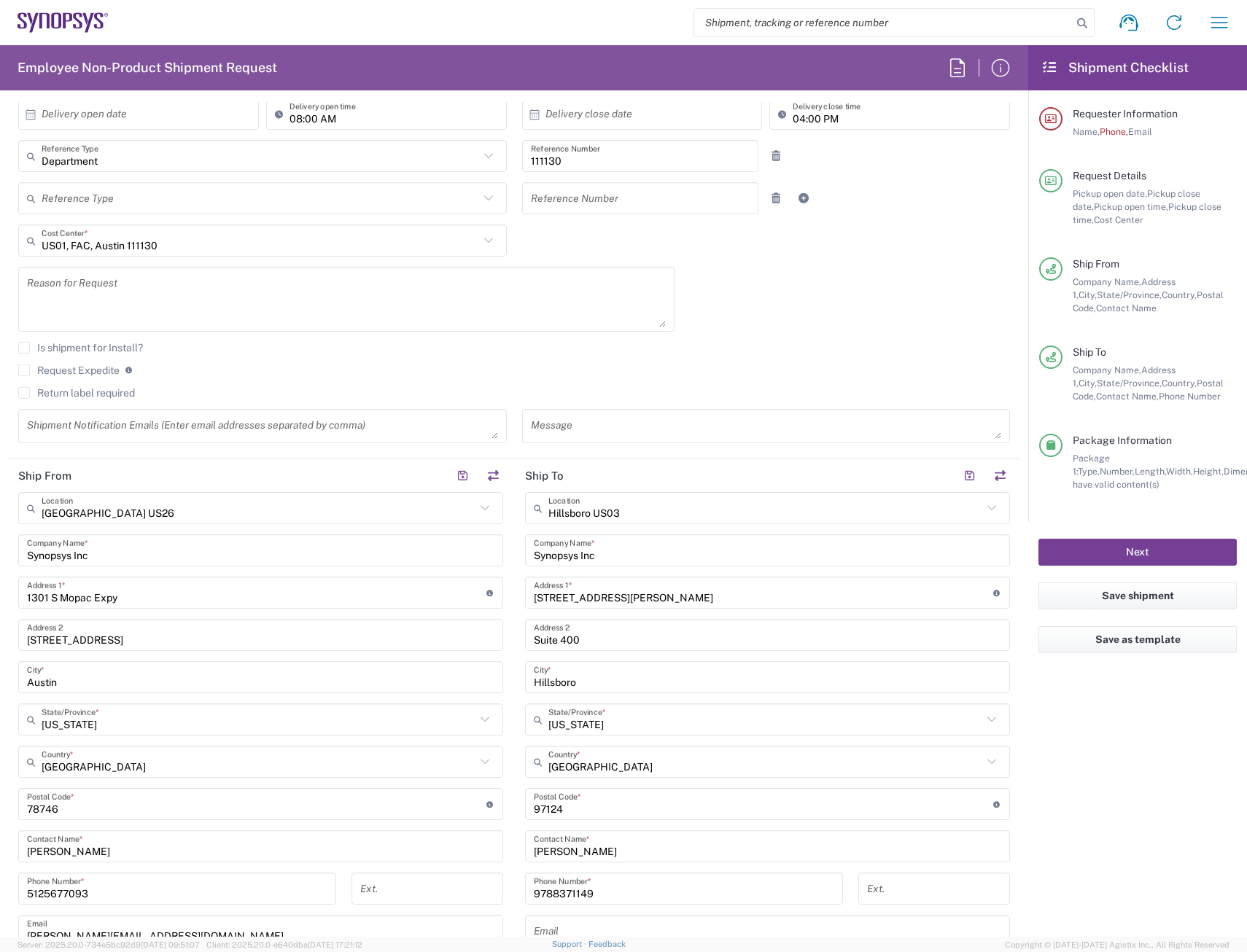
click at [1115, 549] on button "Next" at bounding box center [1138, 552] width 198 height 27
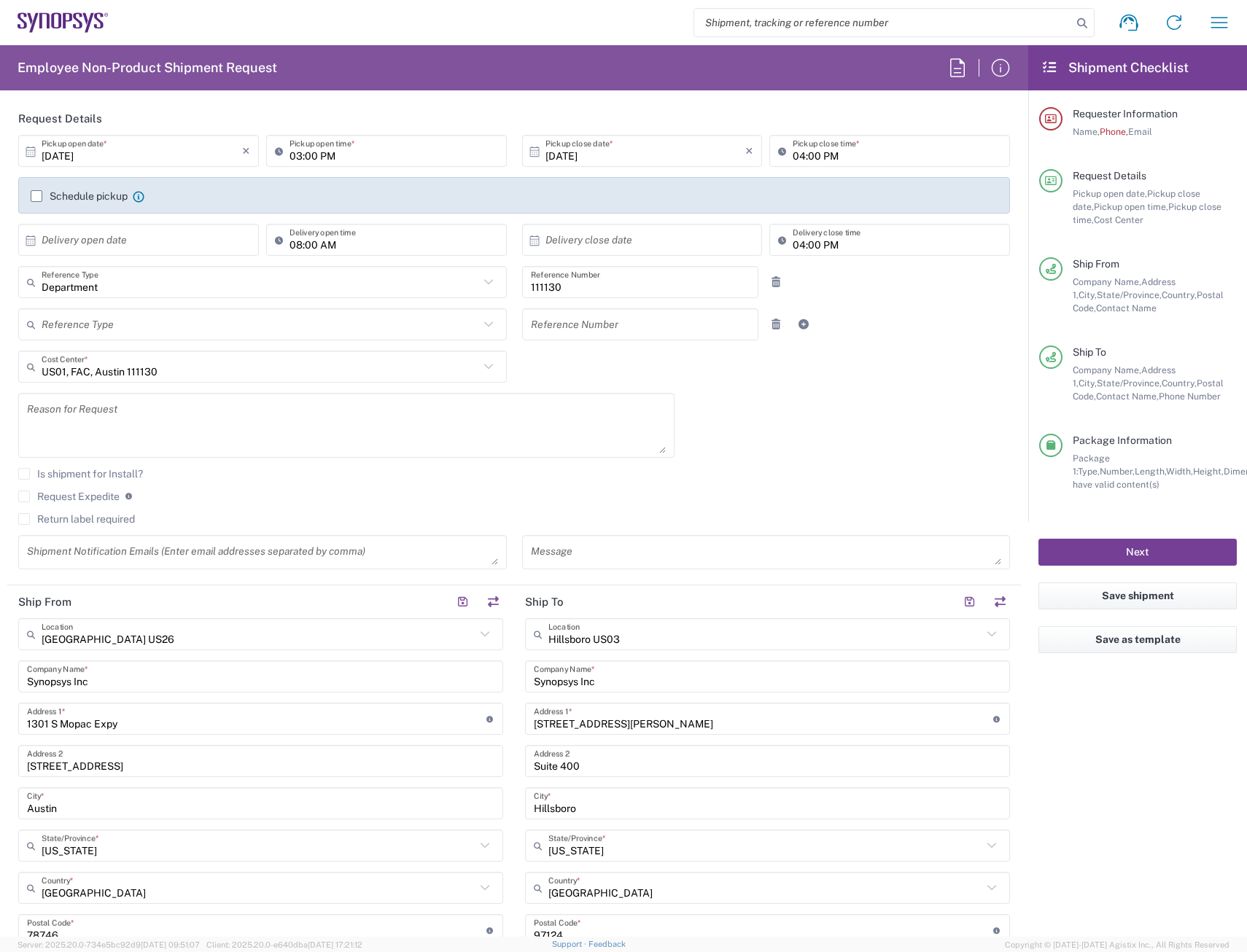
scroll to position [159, 0]
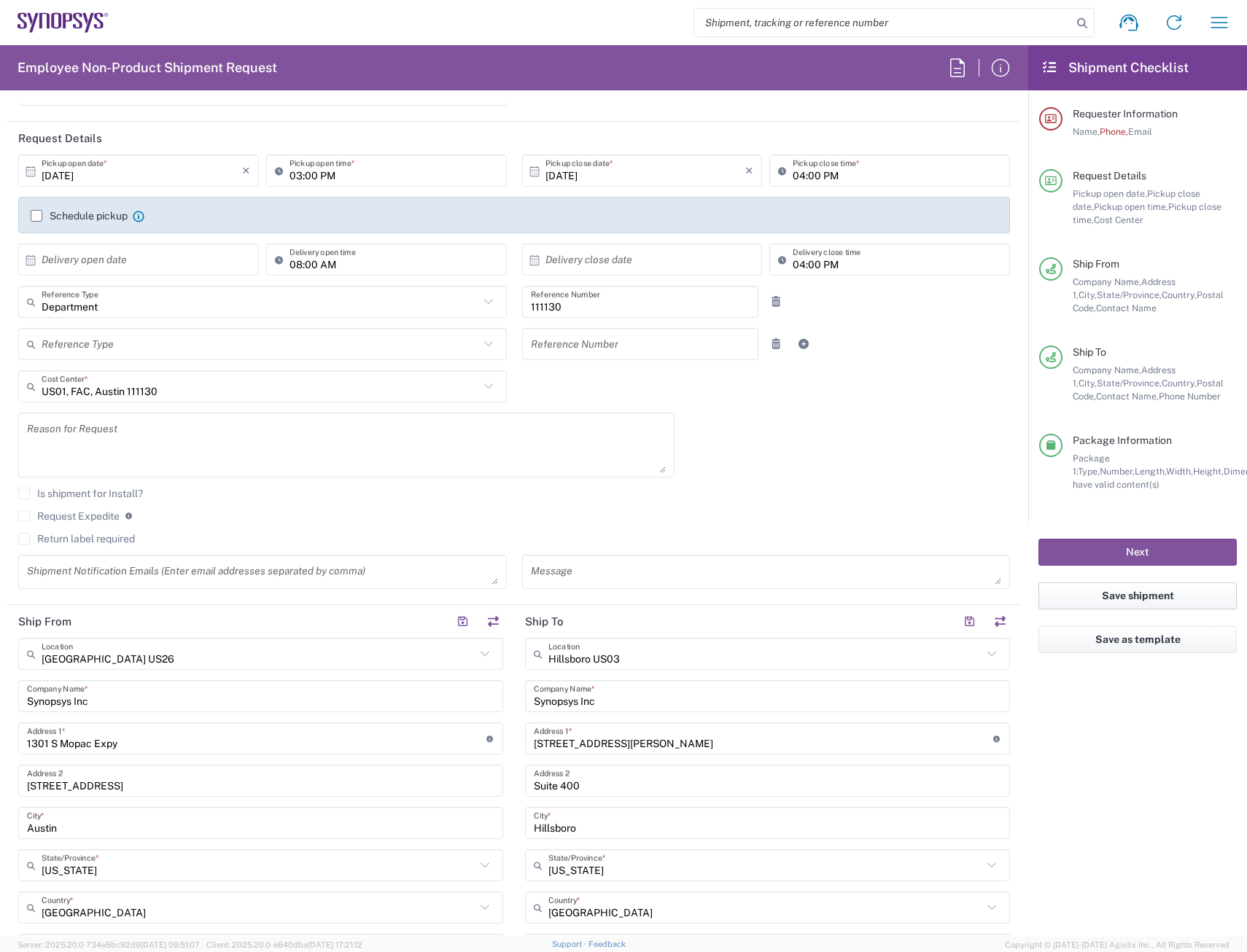
click at [1128, 600] on button "Save shipment" at bounding box center [1138, 596] width 198 height 27
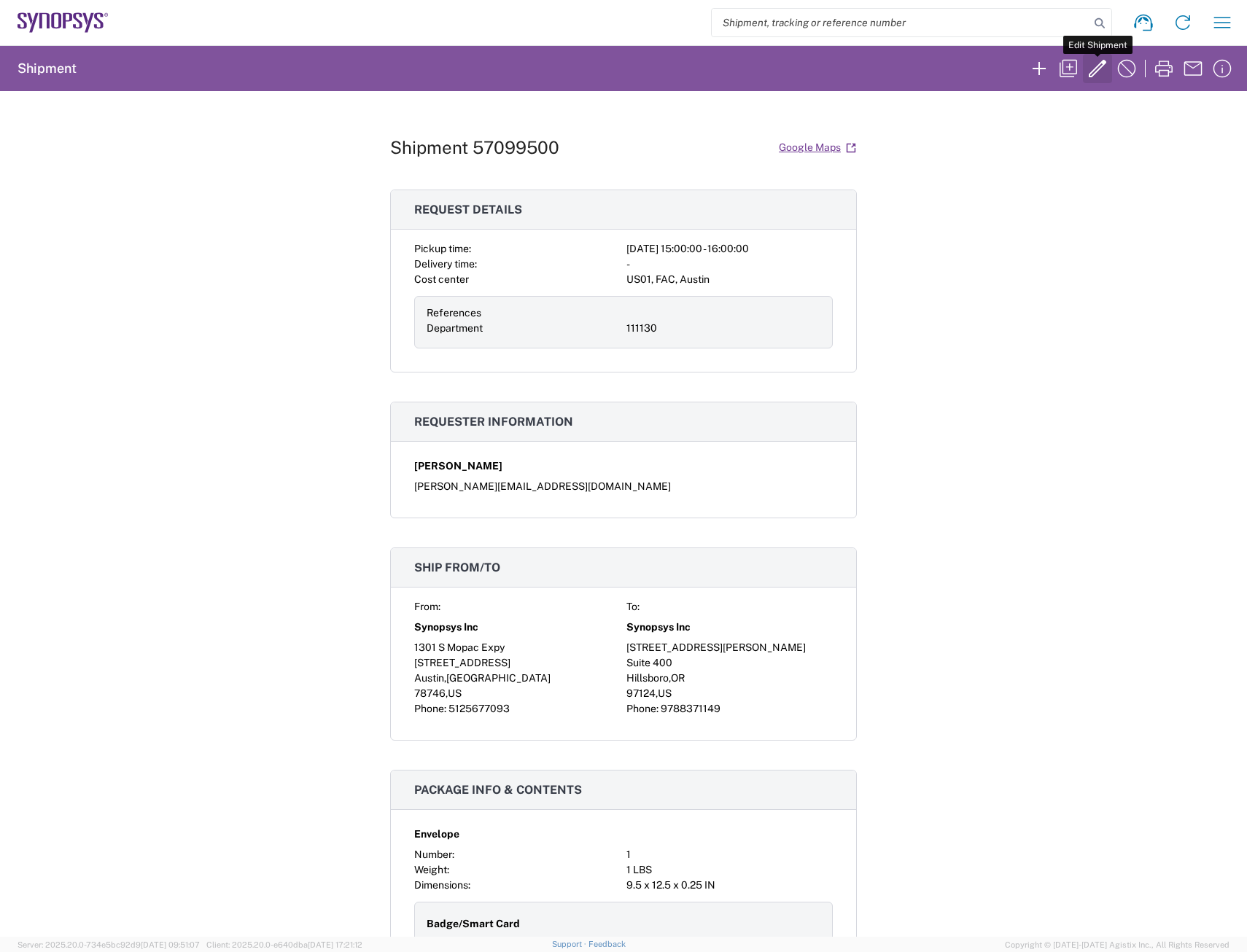
click at [1094, 72] on icon "button" at bounding box center [1097, 68] width 23 height 23
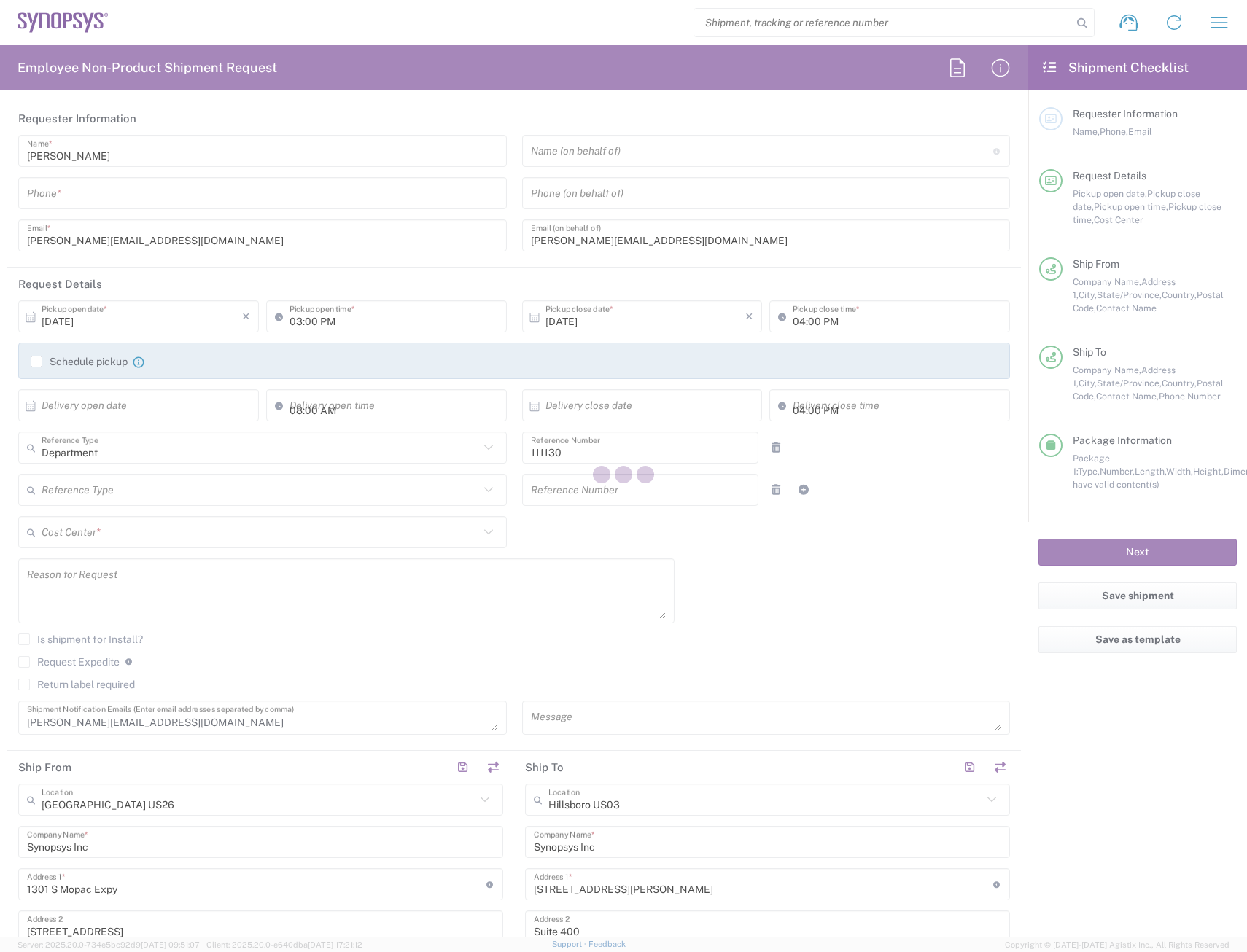
type input "[US_STATE]"
type input "US01, FAC, Austin 111130"
type input "Envelope"
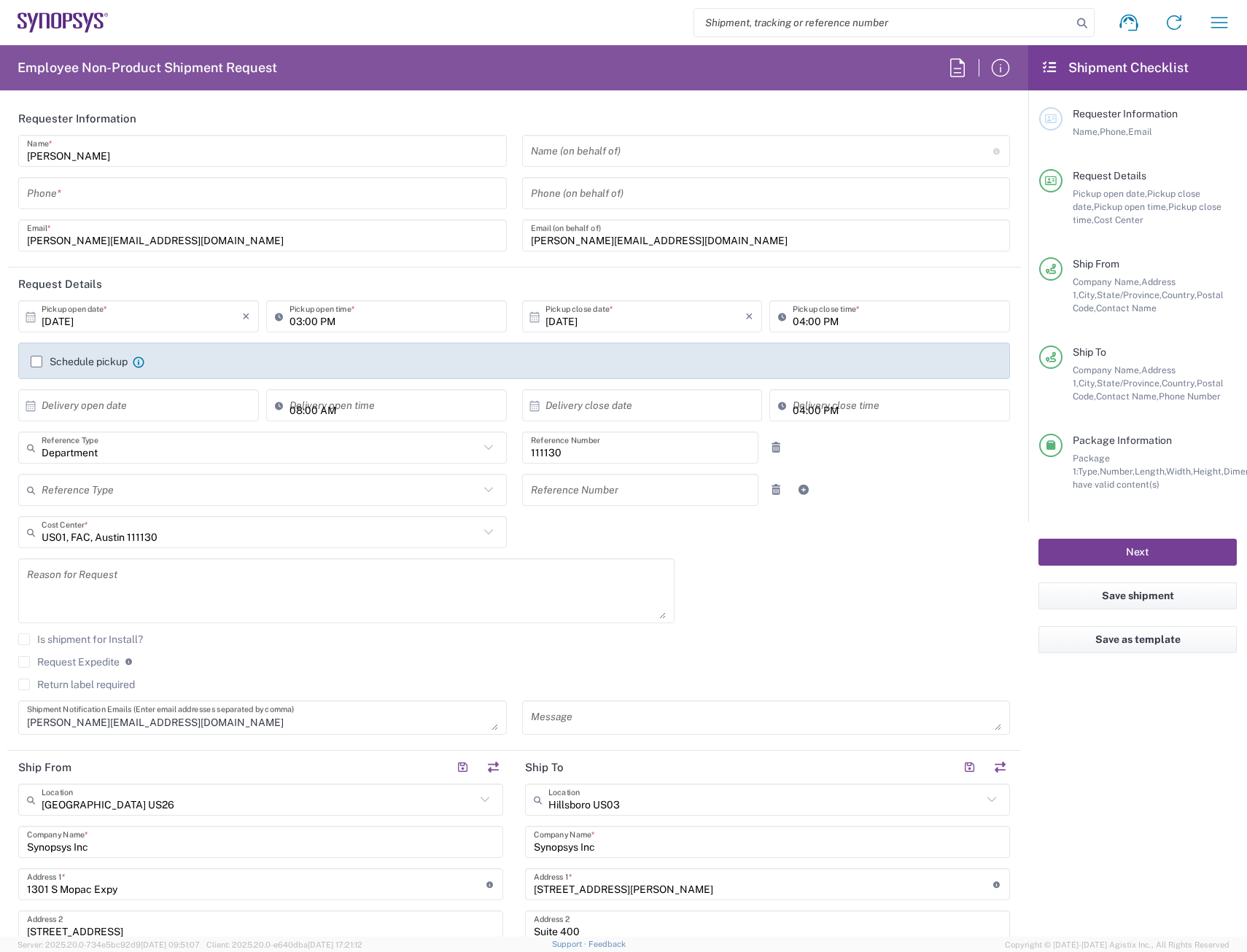
click at [1146, 543] on button "Next" at bounding box center [1138, 552] width 198 height 27
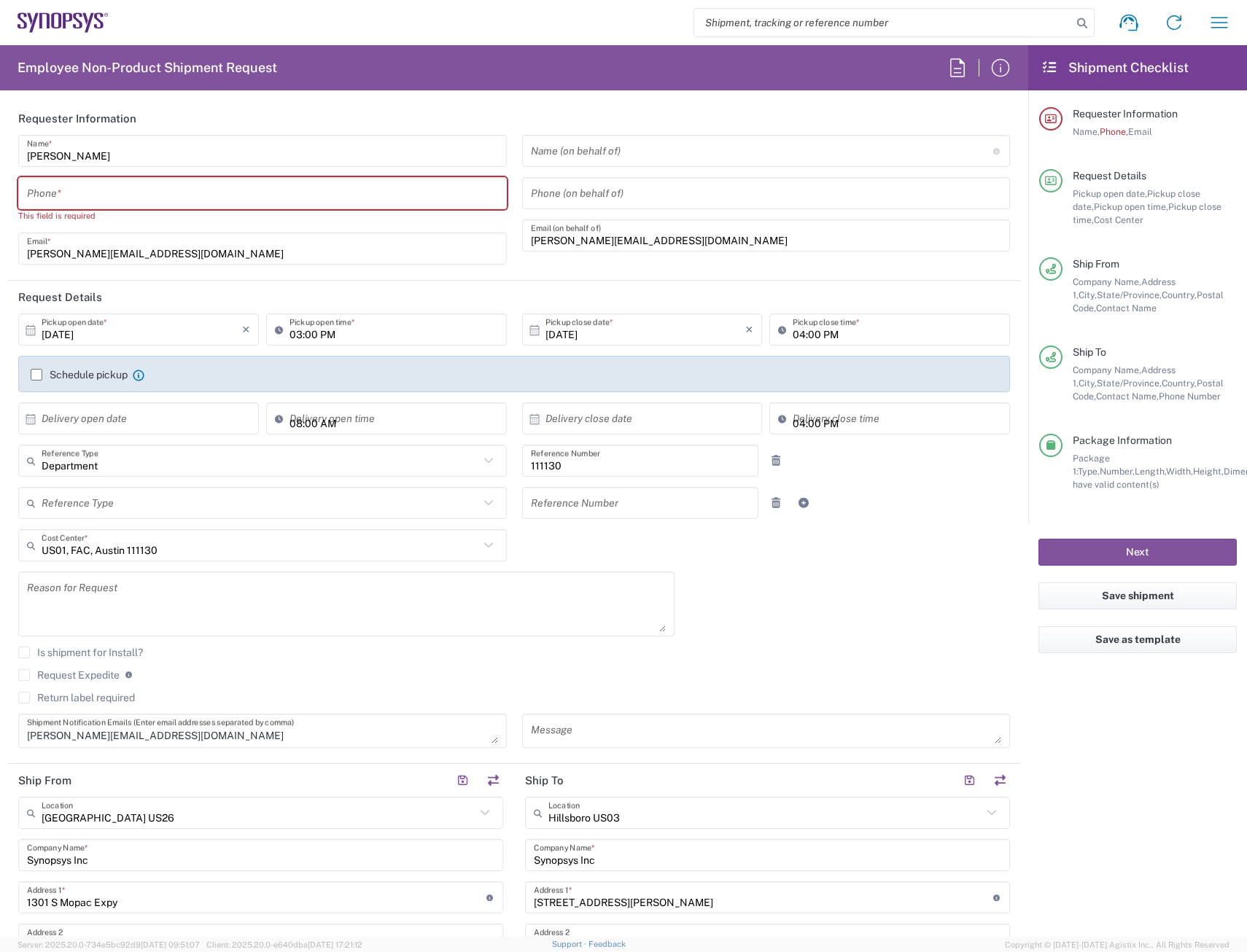
click at [179, 184] on input "tel" at bounding box center [262, 194] width 471 height 26
click at [49, 194] on input "tel" at bounding box center [262, 194] width 471 height 26
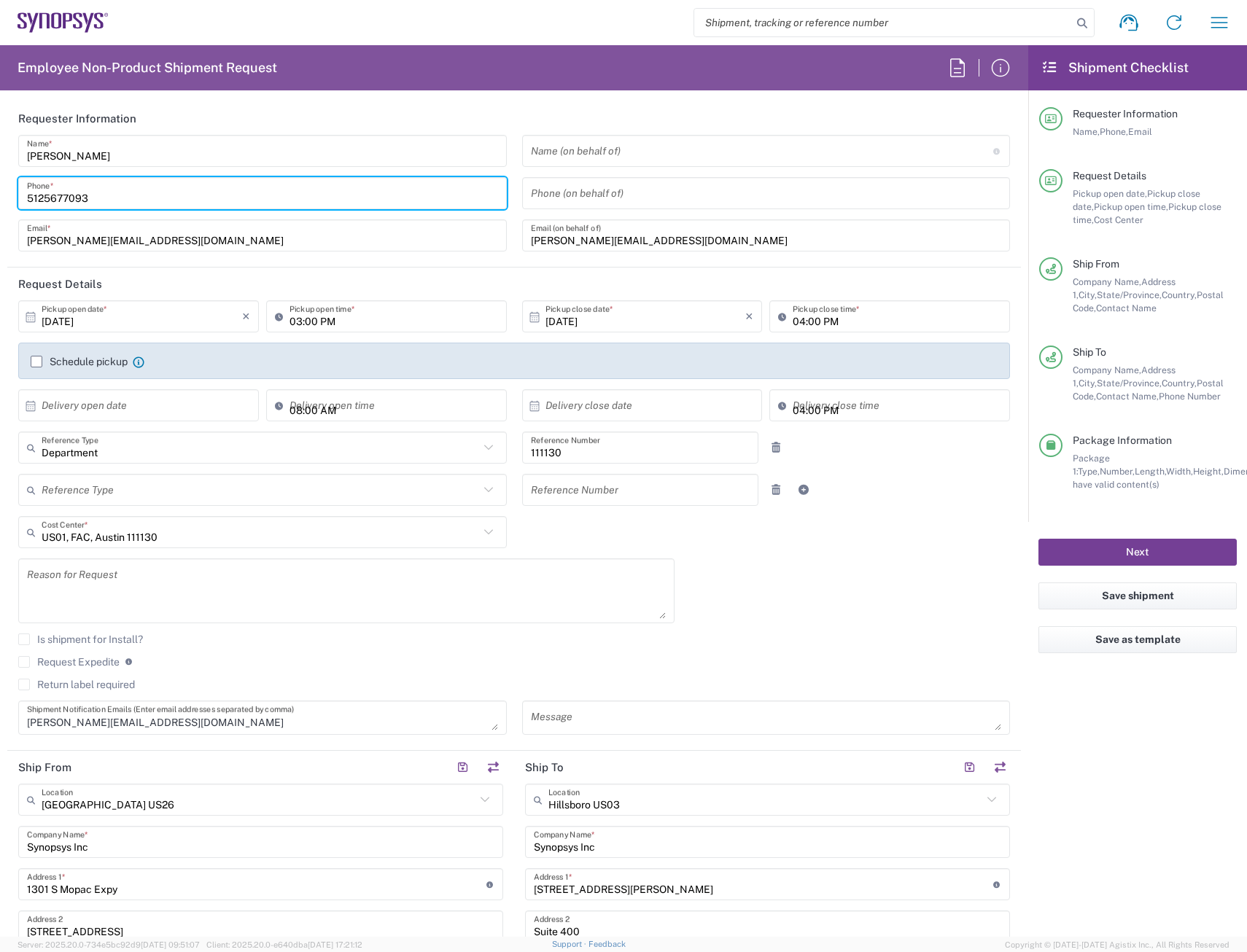
type input "5125677093"
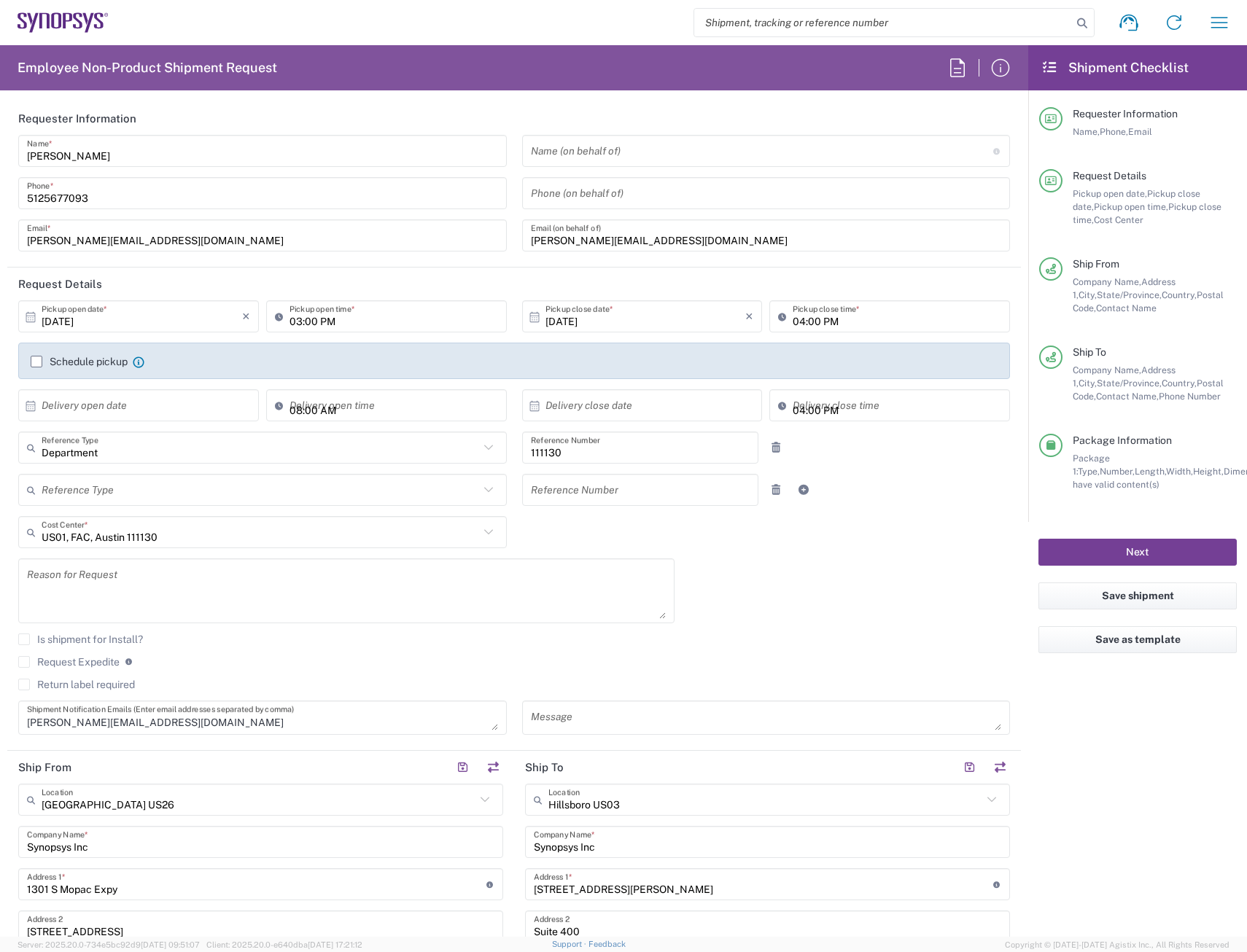
click at [1094, 552] on button "Next" at bounding box center [1138, 552] width 198 height 27
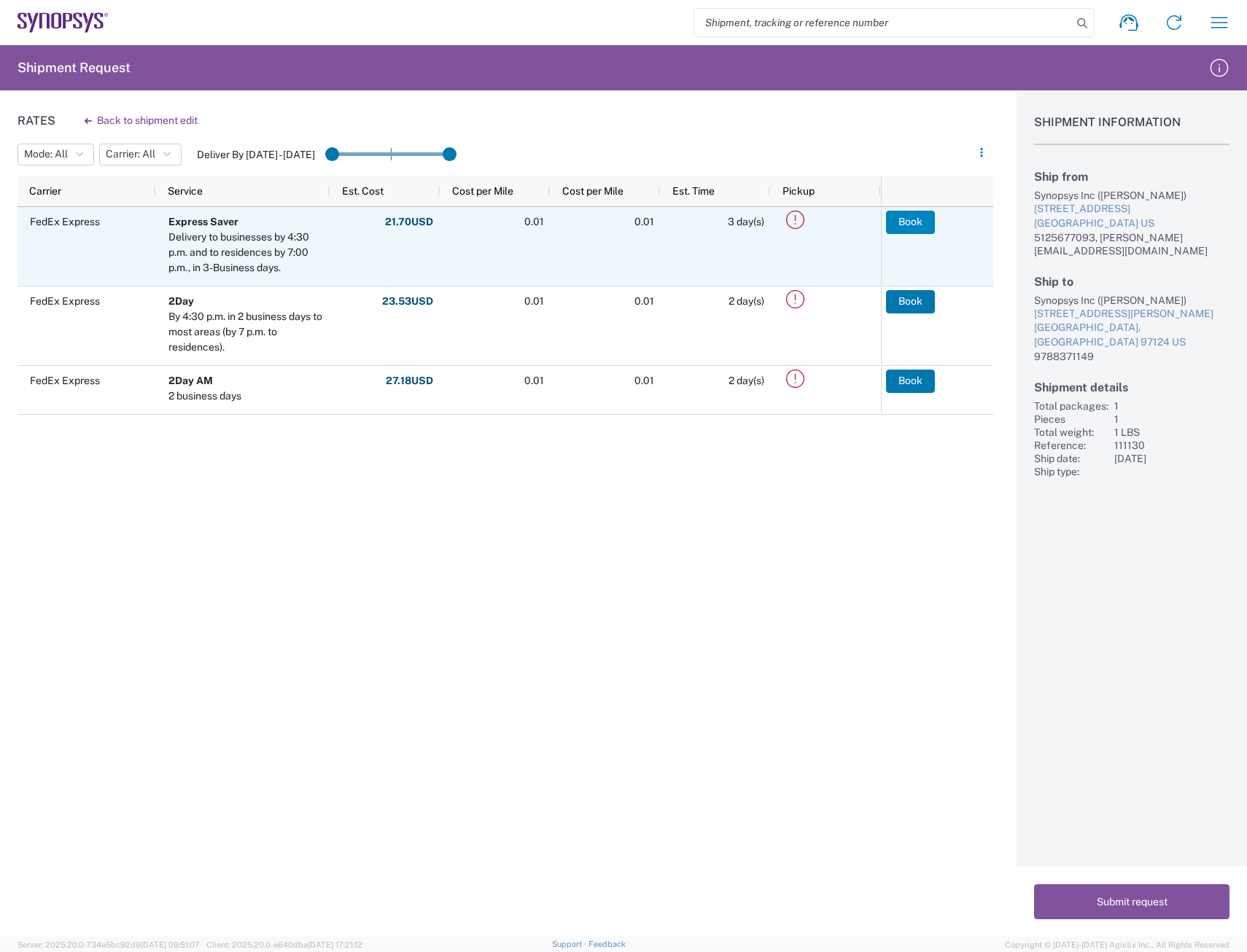
click at [914, 223] on button "Book" at bounding box center [910, 222] width 49 height 23
